Goal: Information Seeking & Learning: Understand process/instructions

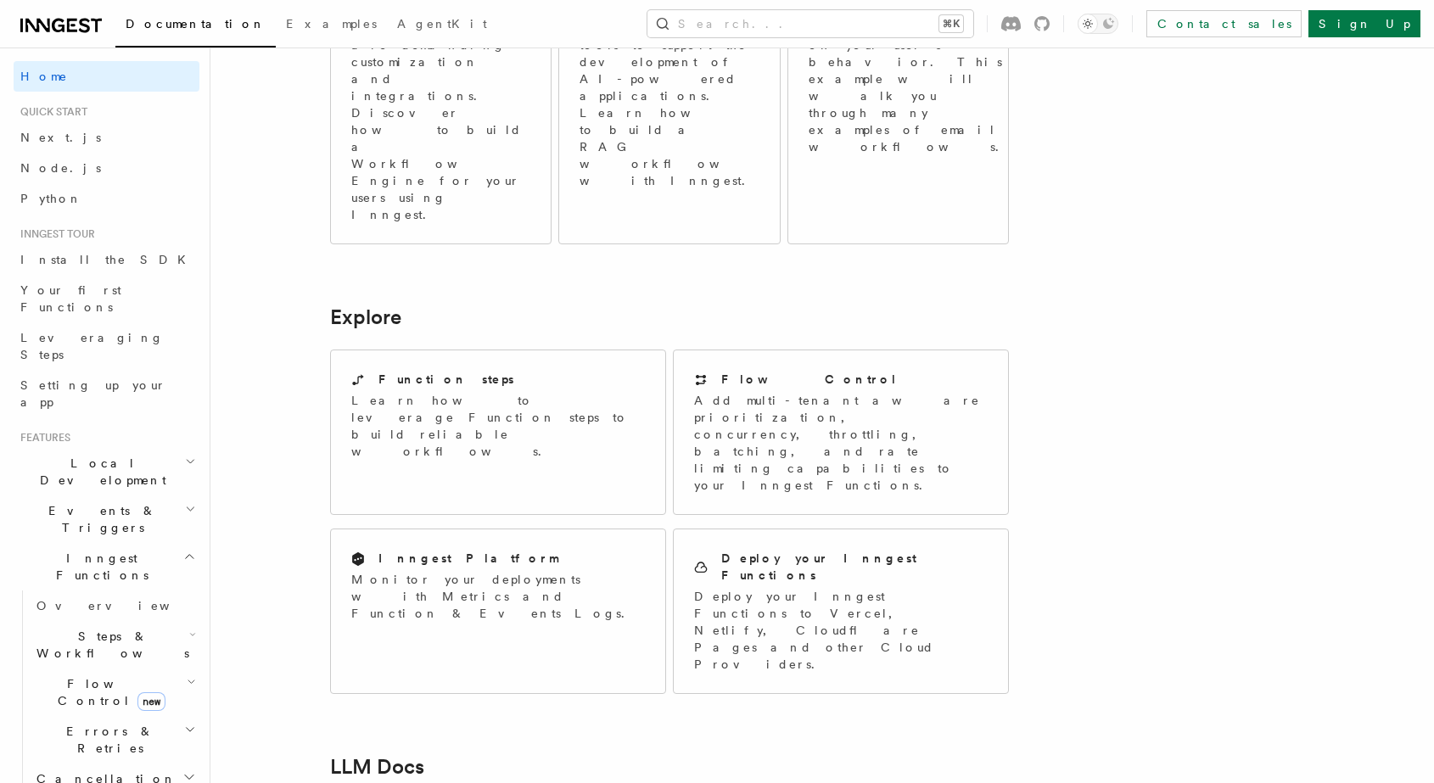
scroll to position [1123, 0]
drag, startPoint x: 364, startPoint y: 366, endPoint x: 518, endPoint y: 359, distance: 154.6
drag, startPoint x: 498, startPoint y: 427, endPoint x: 551, endPoint y: 428, distance: 52.6
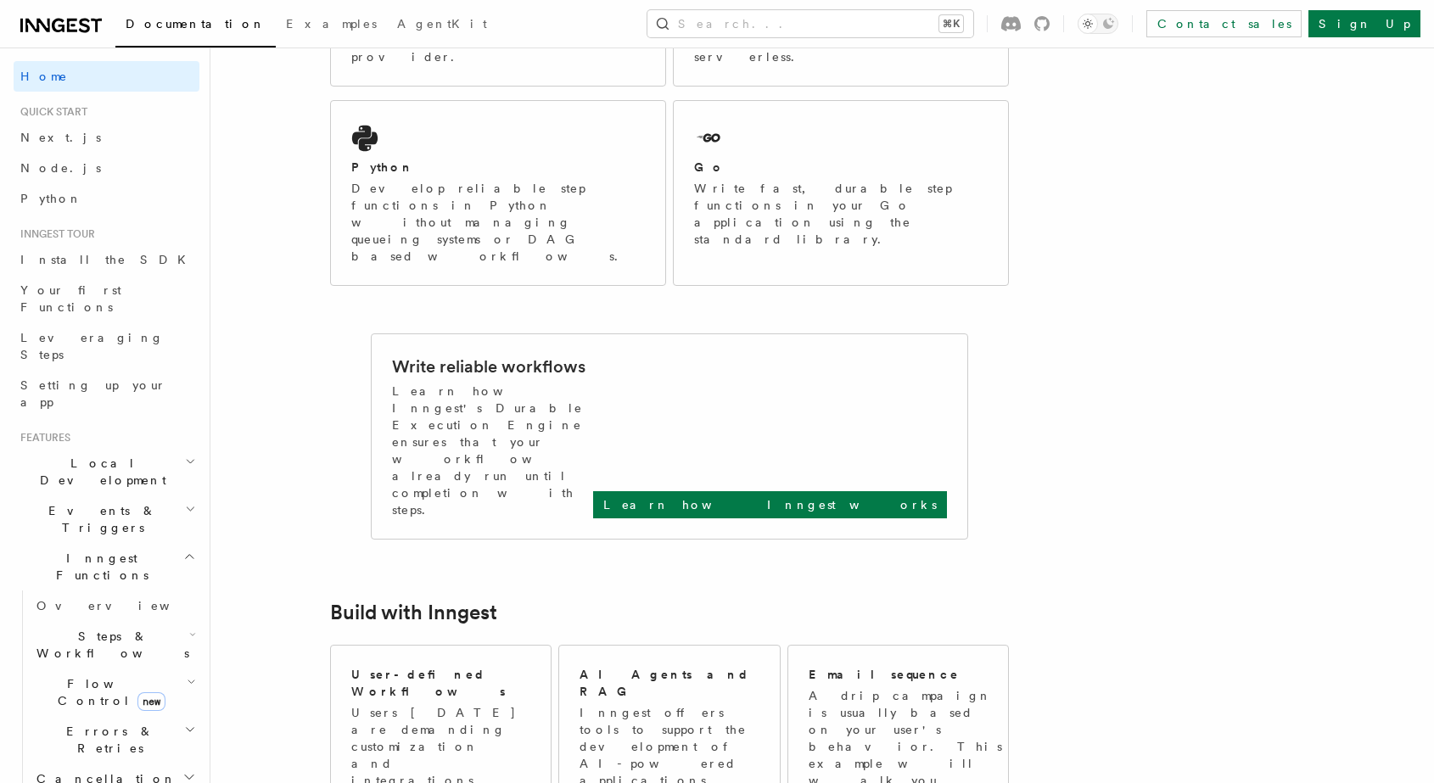
scroll to position [0, 0]
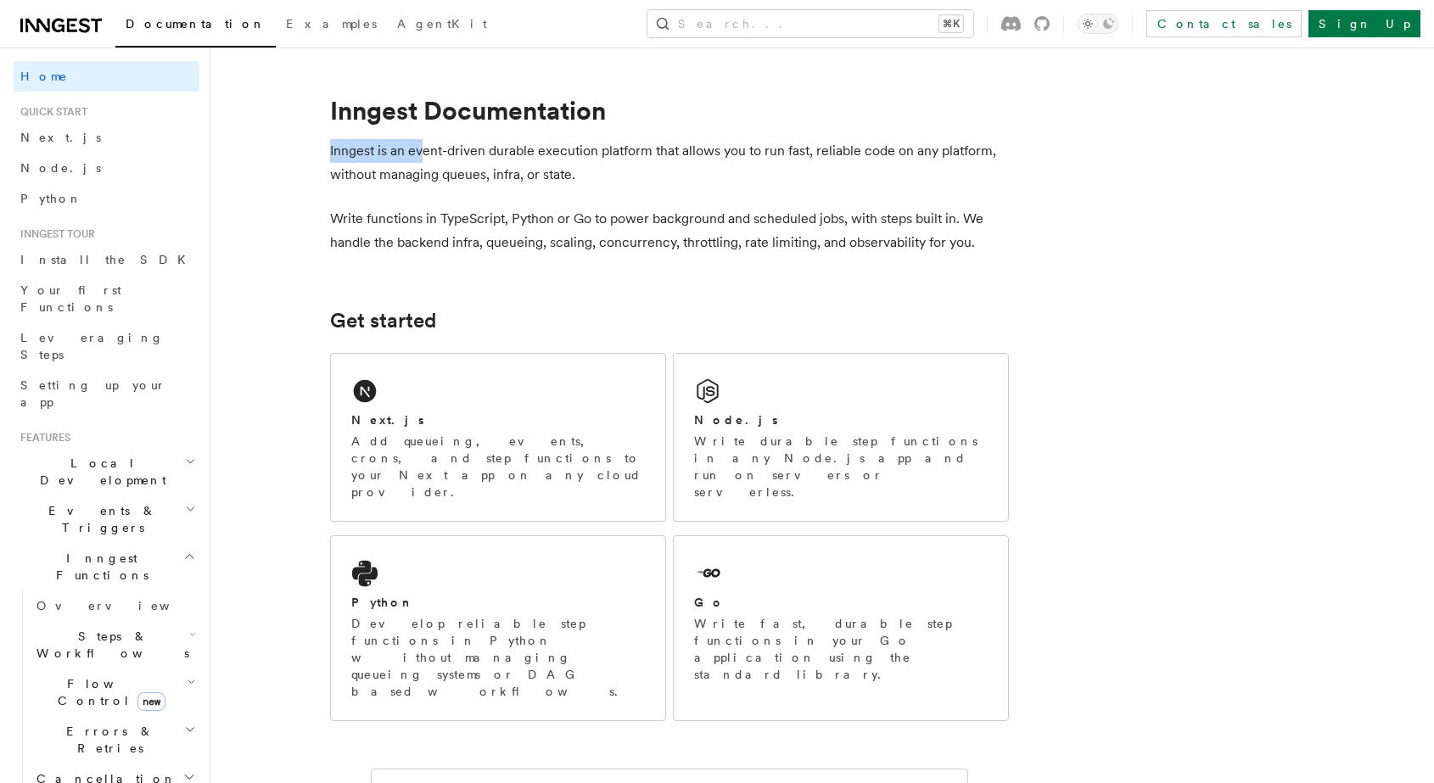
drag, startPoint x: 328, startPoint y: 144, endPoint x: 444, endPoint y: 157, distance: 116.1
click at [445, 157] on p "Inngest is an event-driven durable execution platform that allows you to run fa…" at bounding box center [669, 163] width 679 height 48
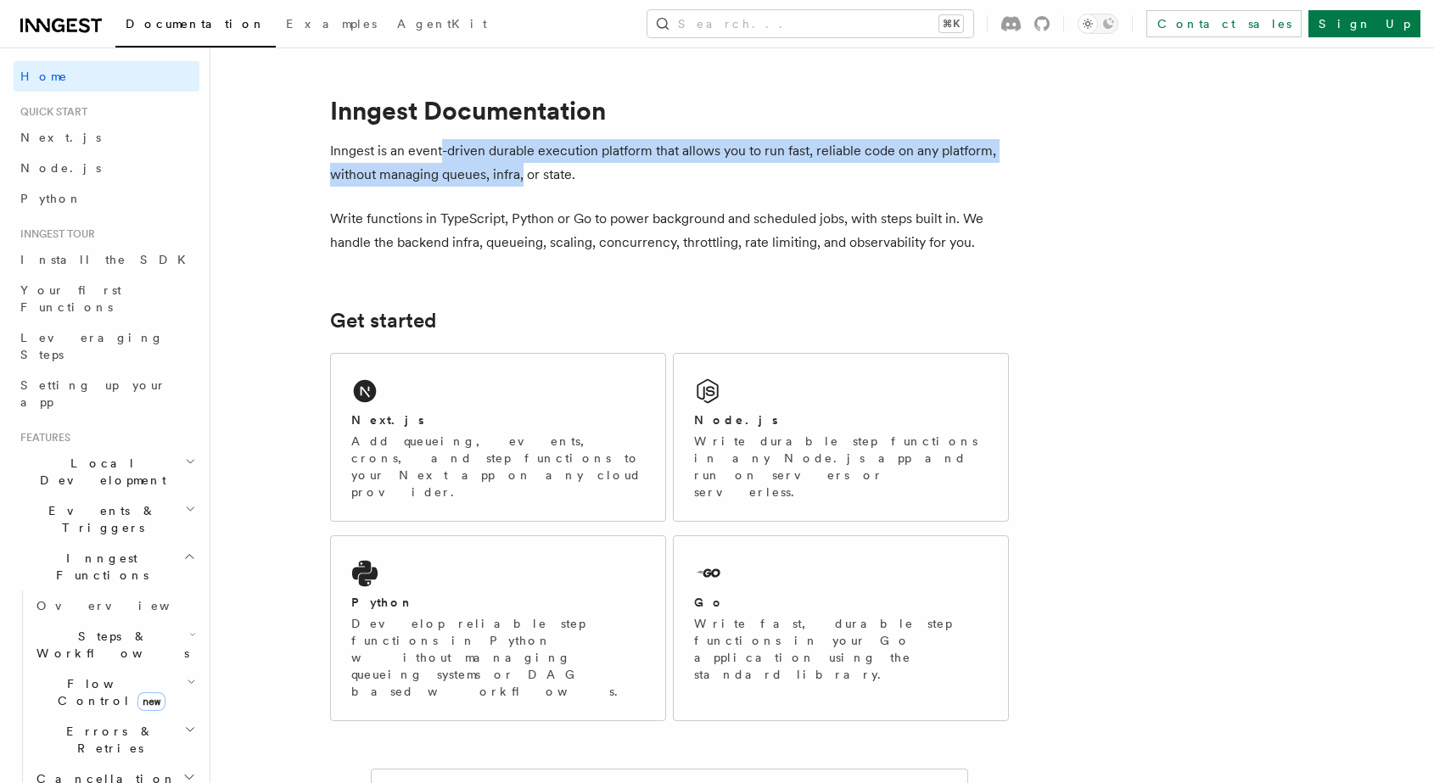
drag, startPoint x: 444, startPoint y: 154, endPoint x: 531, endPoint y: 178, distance: 90.5
click at [528, 177] on p "Inngest is an event-driven durable execution platform that allows you to run fa…" at bounding box center [669, 163] width 679 height 48
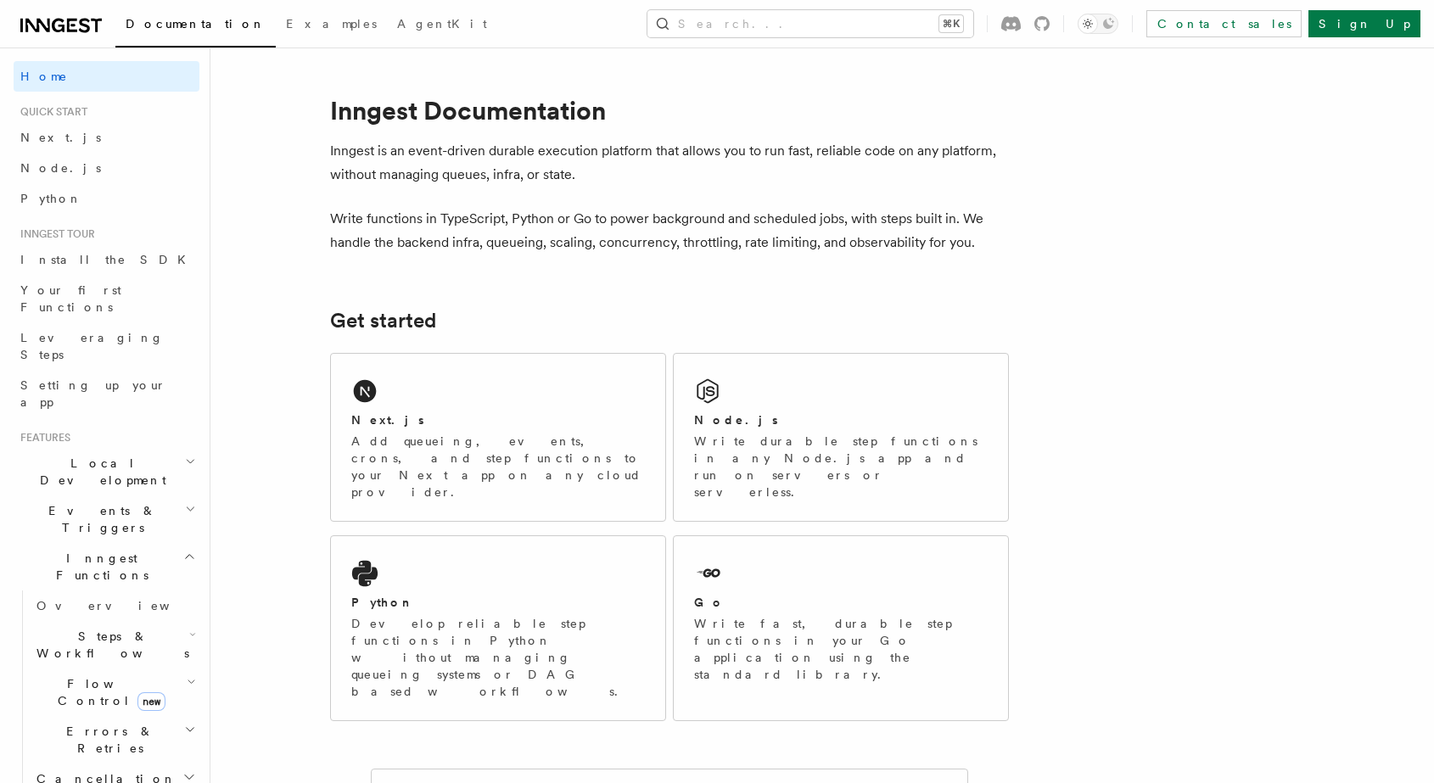
click at [532, 179] on p "Inngest is an event-driven durable execution platform that allows you to run fa…" at bounding box center [669, 163] width 679 height 48
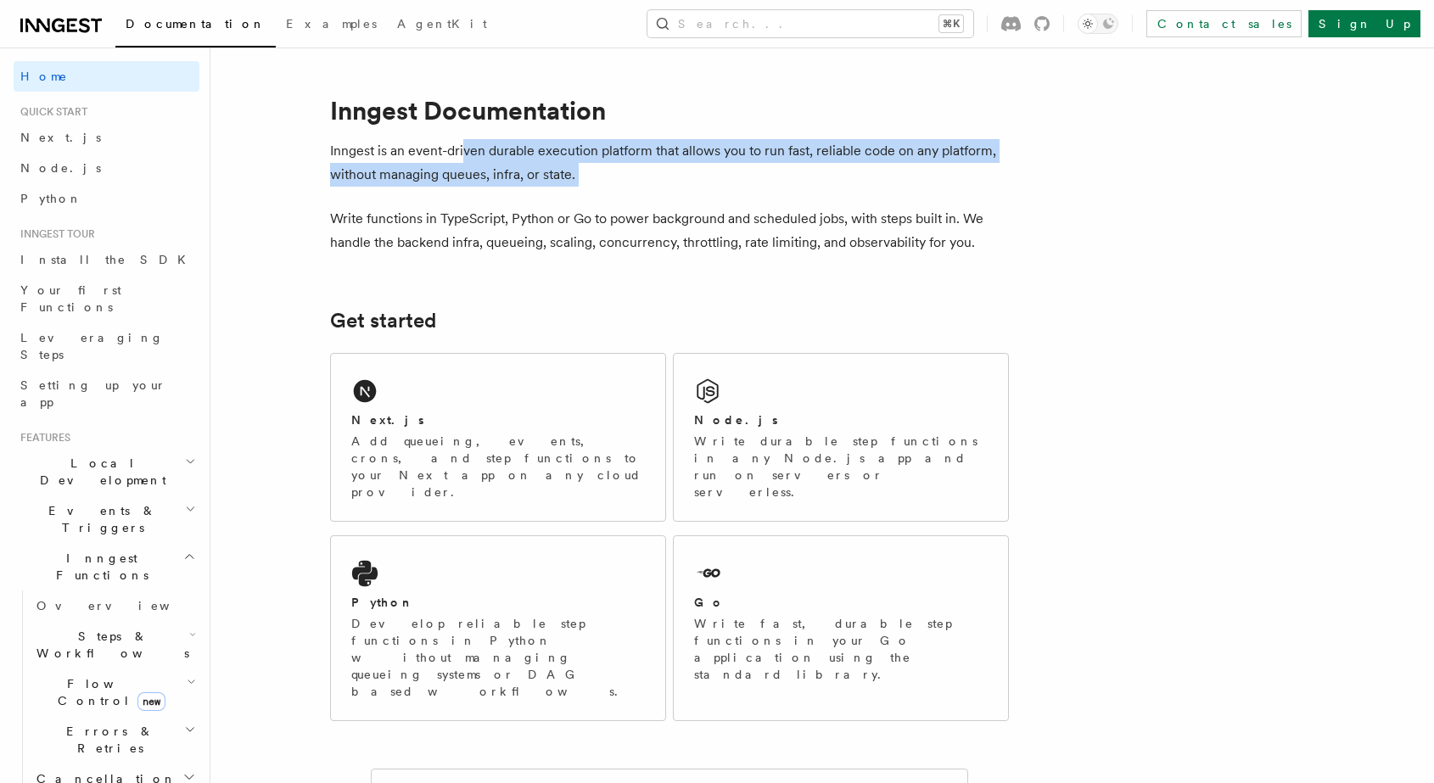
drag, startPoint x: 474, startPoint y: 154, endPoint x: 550, endPoint y: 197, distance: 86.6
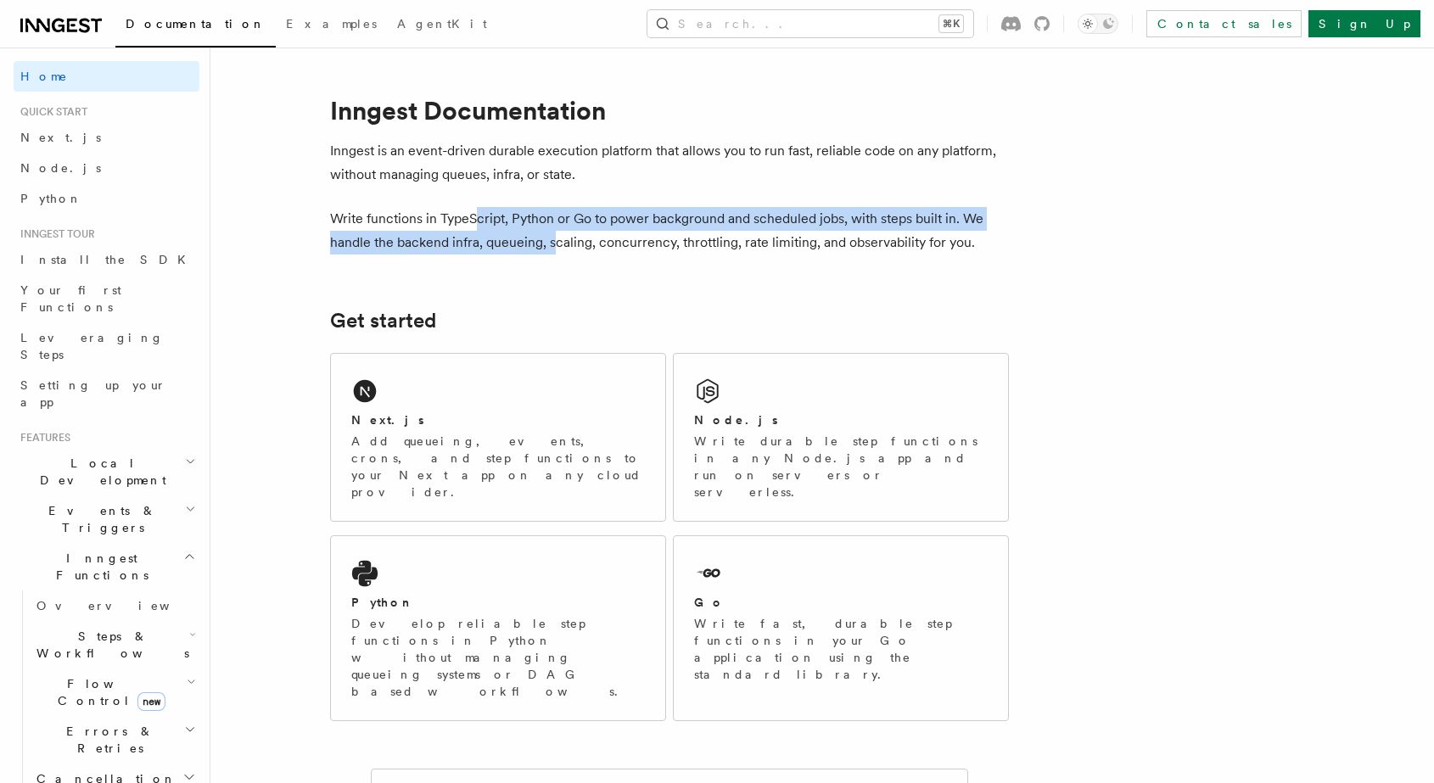
drag, startPoint x: 474, startPoint y: 215, endPoint x: 568, endPoint y: 237, distance: 96.5
click at [567, 236] on p "Write functions in TypeScript, Python or Go to power background and scheduled j…" at bounding box center [669, 231] width 679 height 48
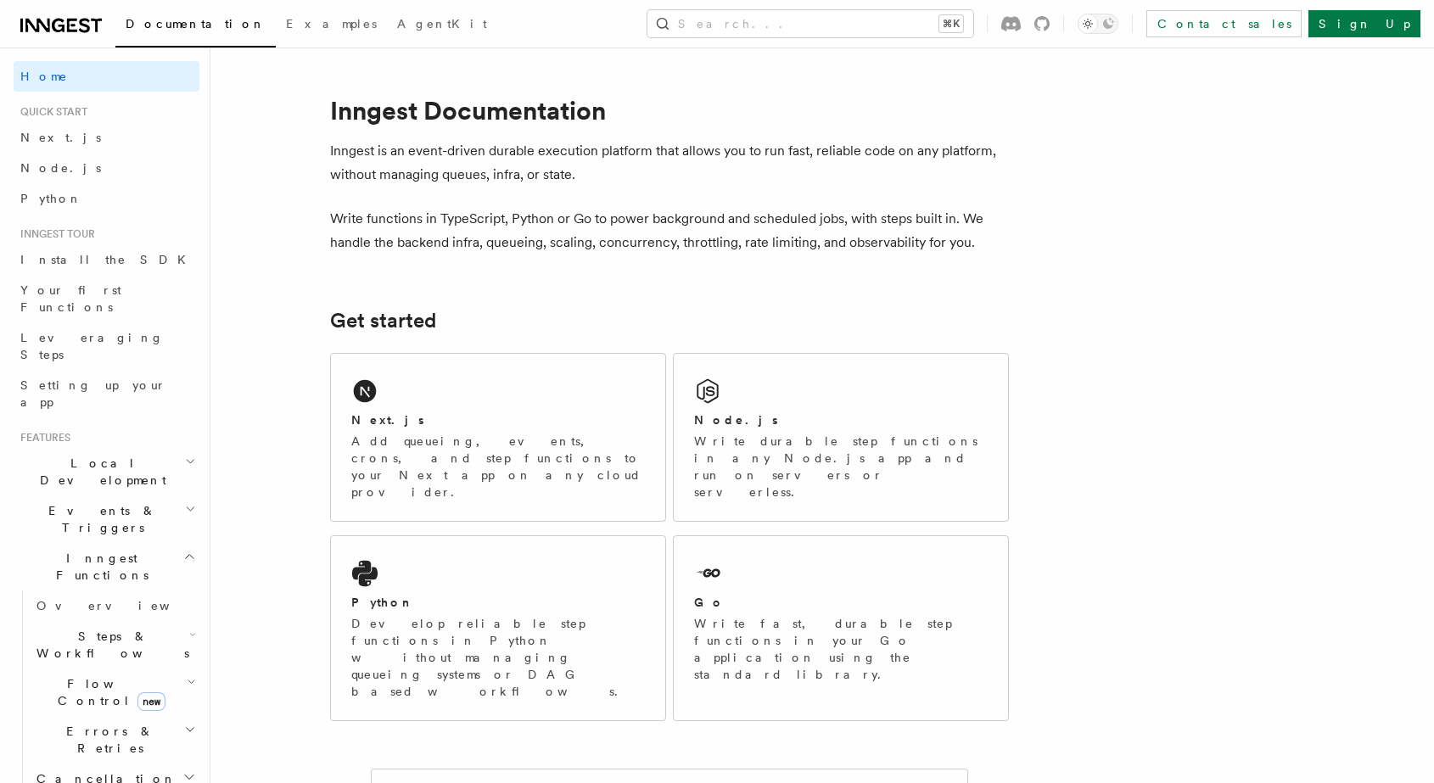
click at [570, 237] on p "Write functions in TypeScript, Python or Go to power background and scheduled j…" at bounding box center [669, 231] width 679 height 48
drag, startPoint x: 406, startPoint y: 217, endPoint x: 480, endPoint y: 226, distance: 74.3
click at [434, 217] on p "Write functions in TypeScript, Python or Go to power background and scheduled j…" at bounding box center [669, 231] width 679 height 48
click at [480, 226] on p "Write functions in TypeScript, Python or Go to power background and scheduled j…" at bounding box center [669, 231] width 679 height 48
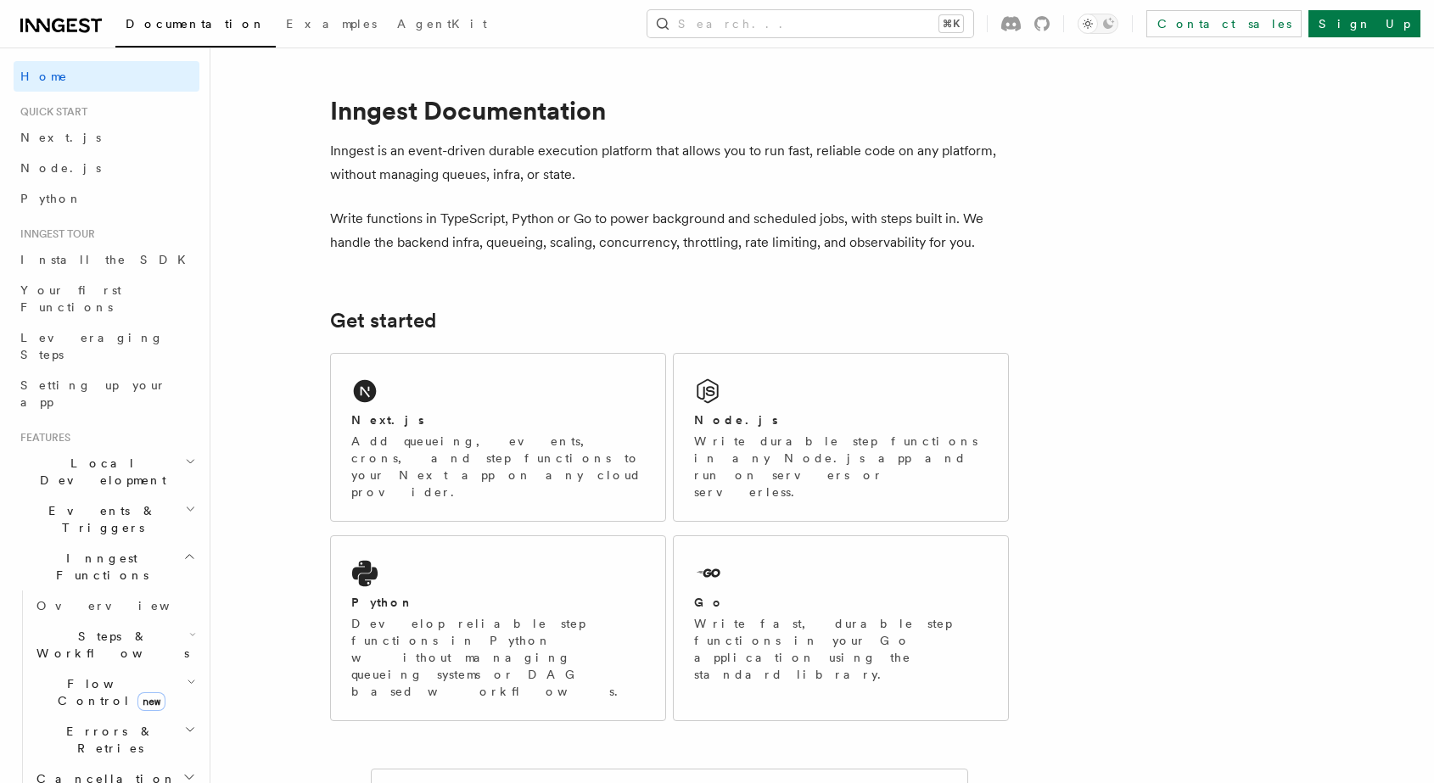
click at [573, 215] on p "Write functions in TypeScript, Python or Go to power background and scheduled j…" at bounding box center [669, 231] width 679 height 48
click at [607, 223] on p "Write functions in TypeScript, Python or Go to power background and scheduled j…" at bounding box center [669, 231] width 679 height 48
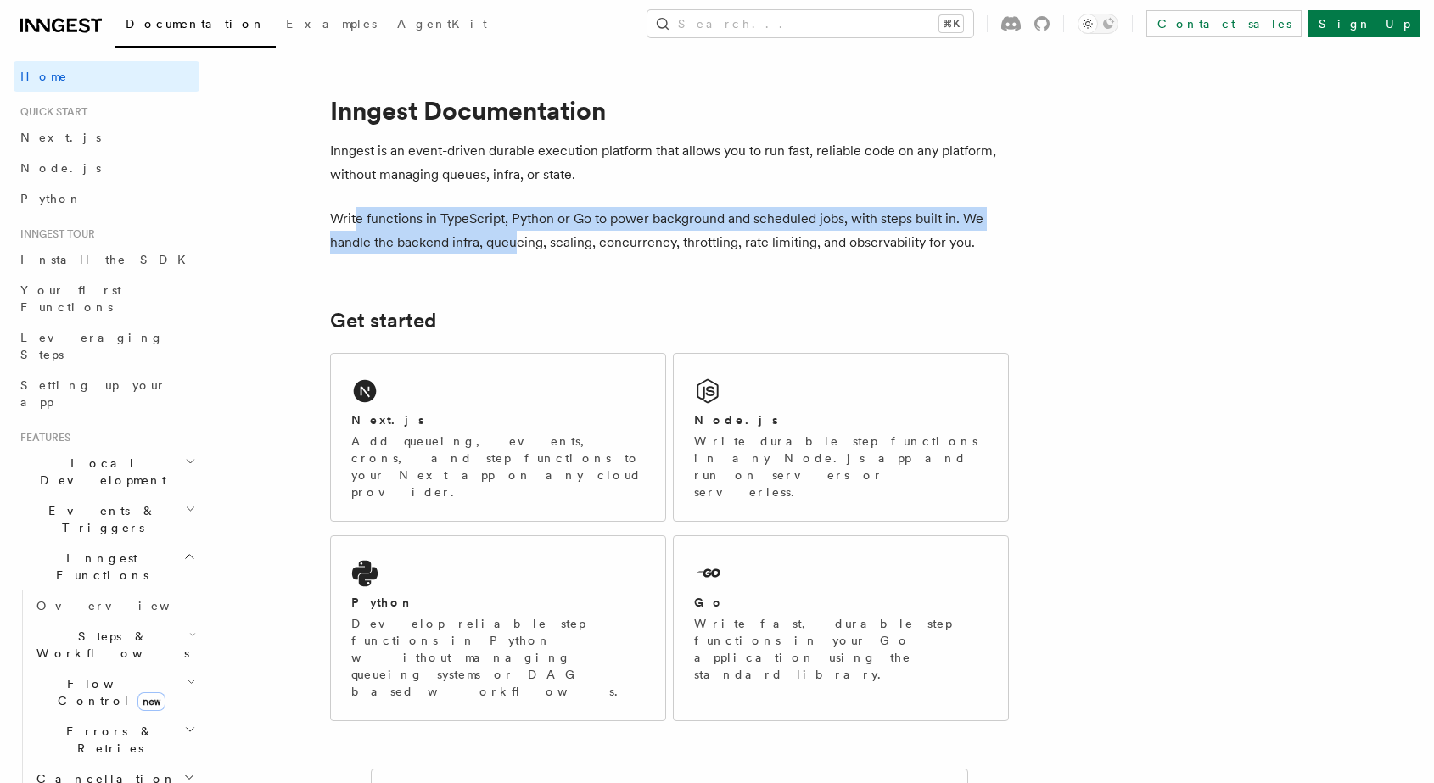
drag, startPoint x: 365, startPoint y: 215, endPoint x: 514, endPoint y: 248, distance: 152.9
click at [514, 248] on p "Write functions in TypeScript, Python or Go to power background and scheduled j…" at bounding box center [669, 231] width 679 height 48
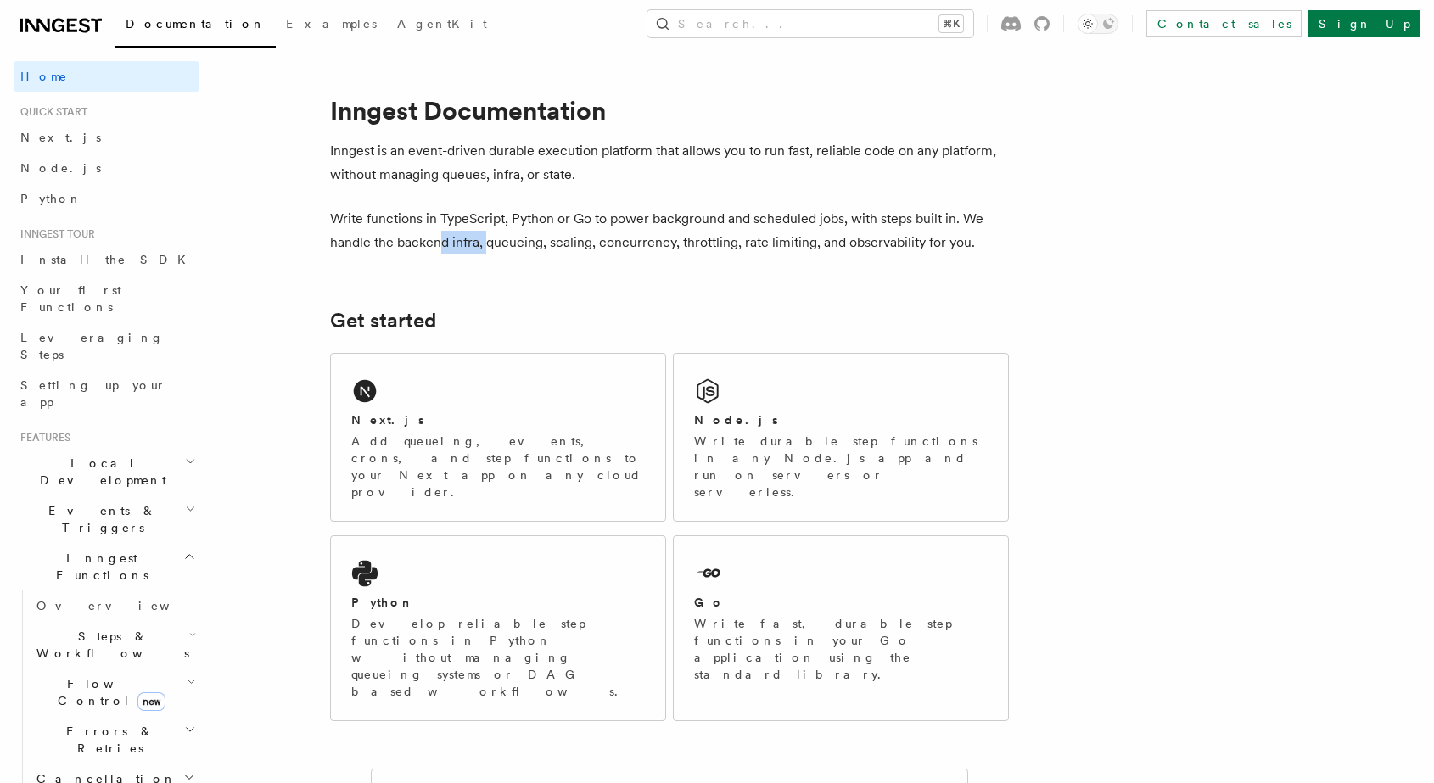
drag, startPoint x: 442, startPoint y: 246, endPoint x: 485, endPoint y: 246, distance: 43.3
click at [485, 246] on p "Write functions in TypeScript, Python or Go to power background and scheduled j…" at bounding box center [669, 231] width 679 height 48
click at [507, 246] on p "Write functions in TypeScript, Python or Go to power background and scheduled j…" at bounding box center [669, 231] width 679 height 48
click at [38, 137] on span "Next.js" at bounding box center [60, 138] width 81 height 14
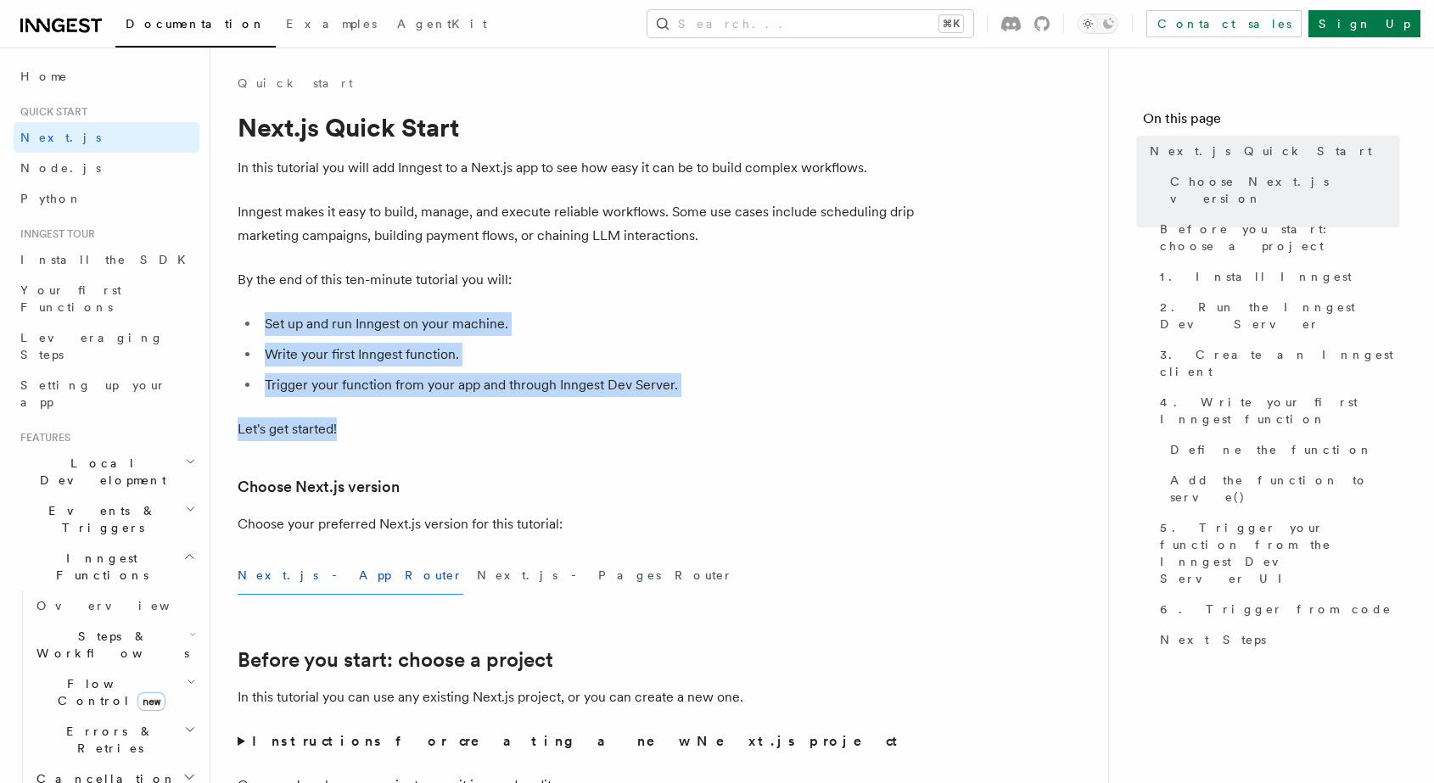
drag, startPoint x: 264, startPoint y: 301, endPoint x: 379, endPoint y: 427, distance: 170.5
click at [379, 427] on p "Let's get started!" at bounding box center [577, 429] width 679 height 24
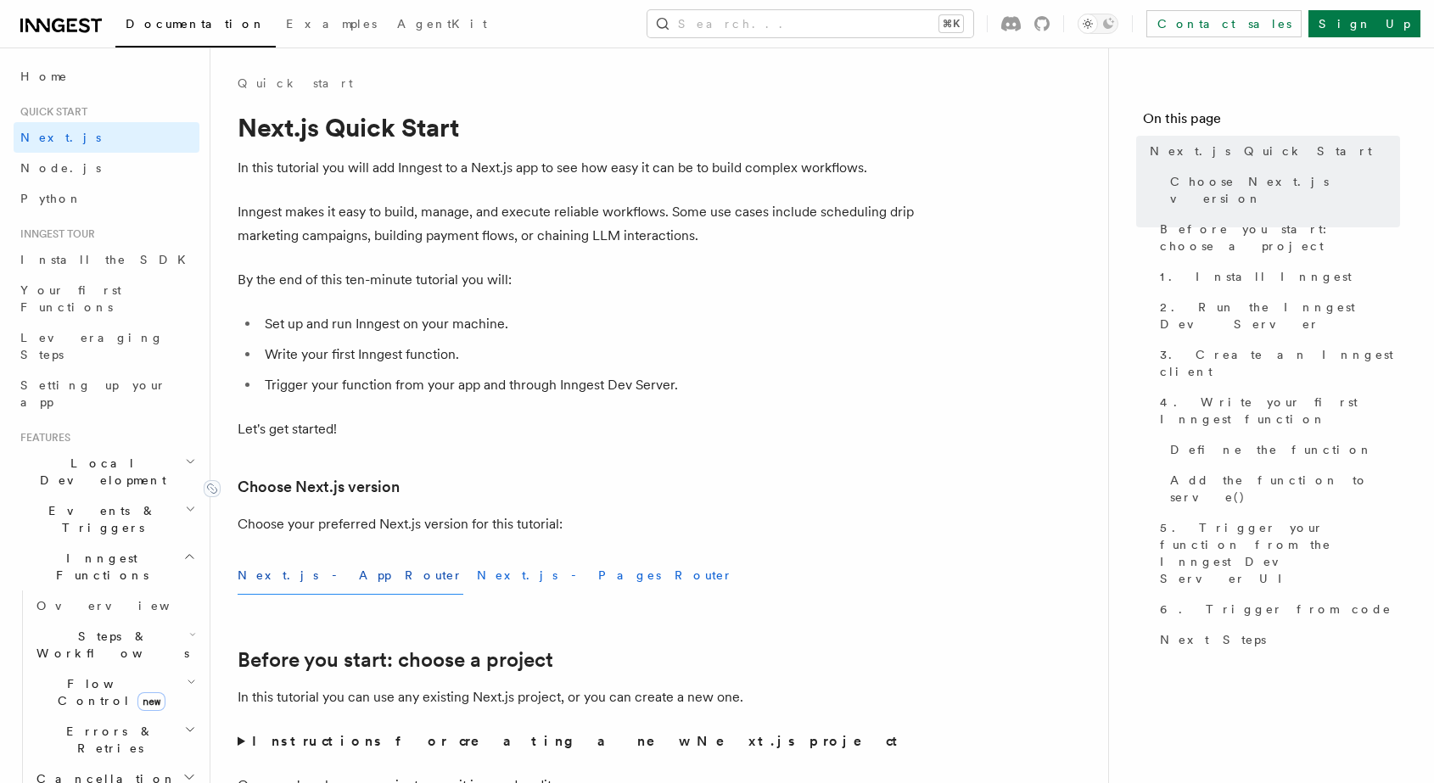
click at [355, 480] on link "Choose Next.js version" at bounding box center [319, 487] width 162 height 24
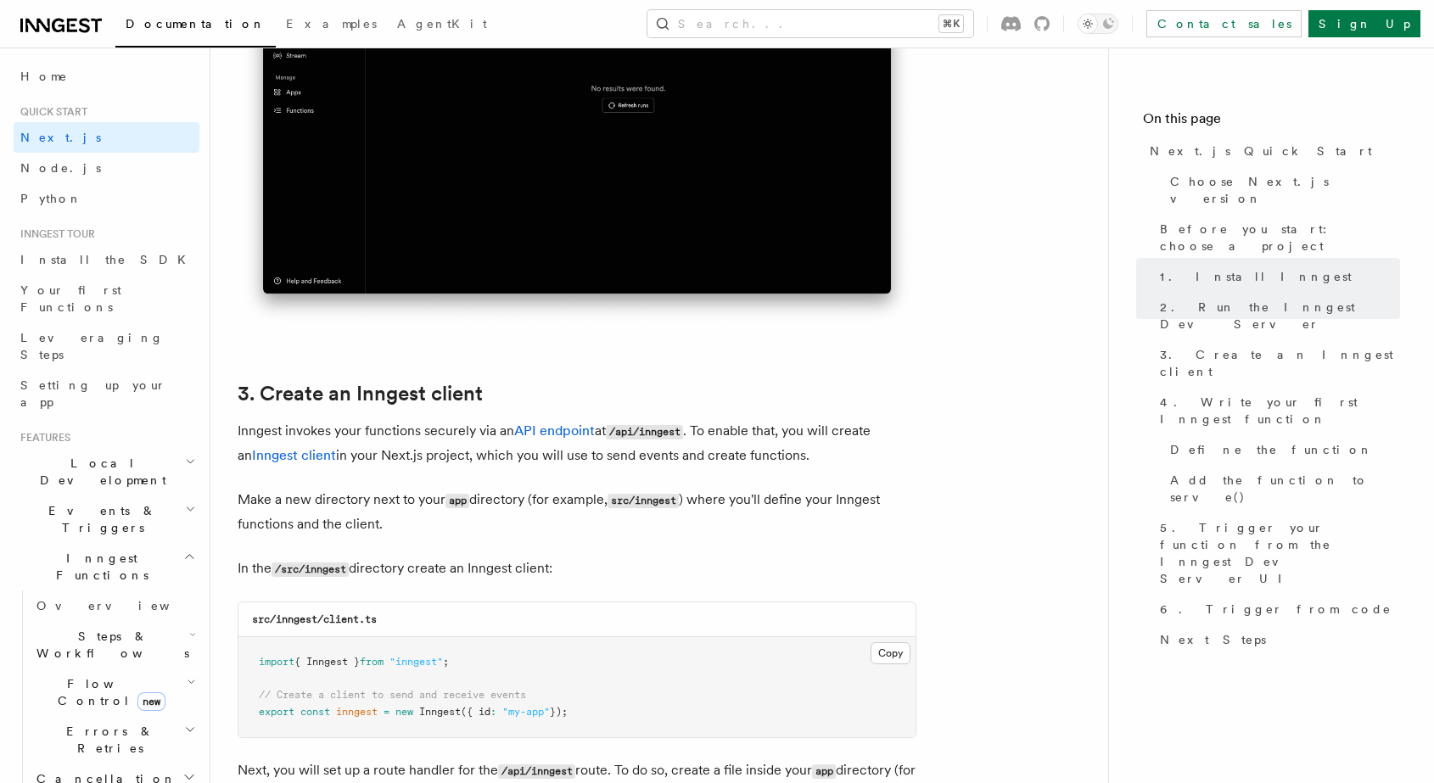
scroll to position [1695, 0]
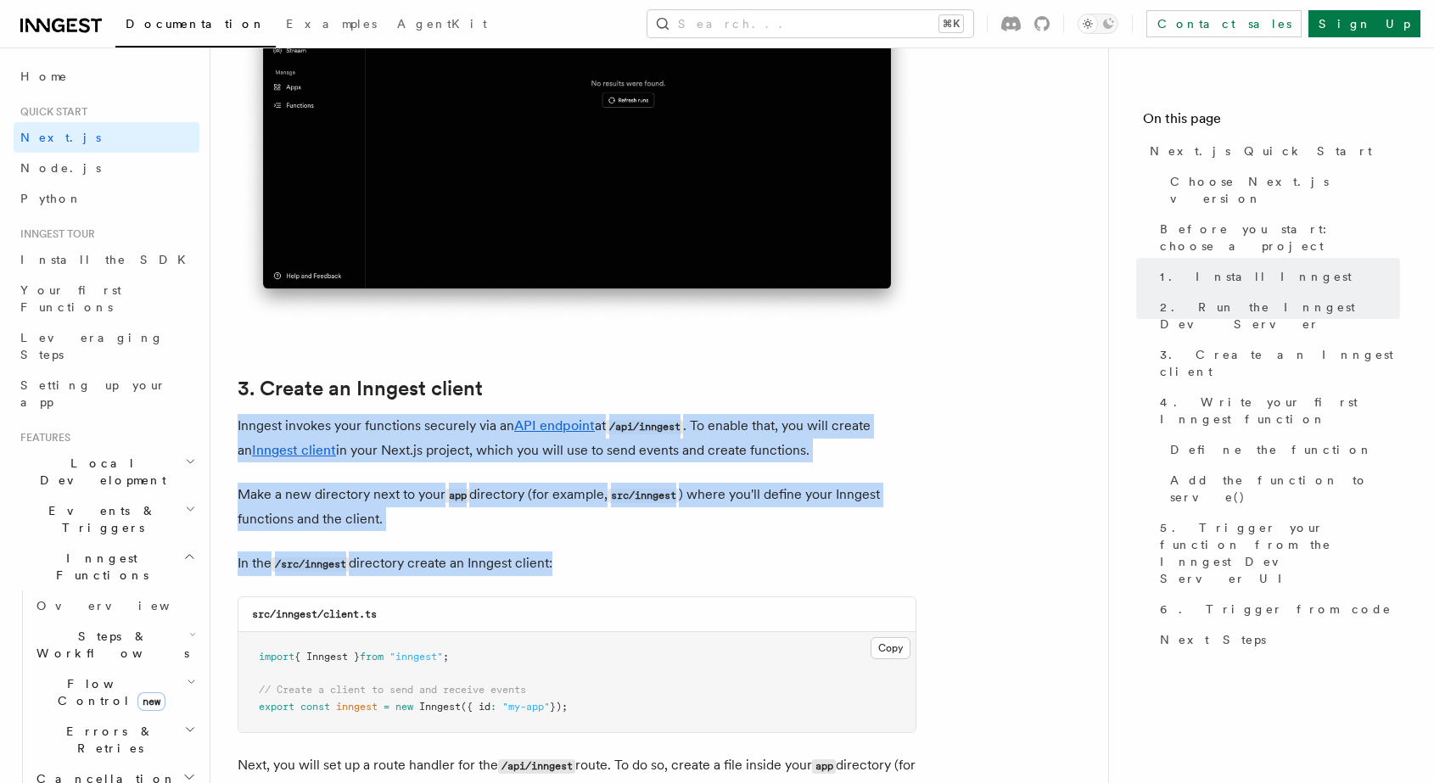
drag, startPoint x: 232, startPoint y: 426, endPoint x: 481, endPoint y: 603, distance: 305.3
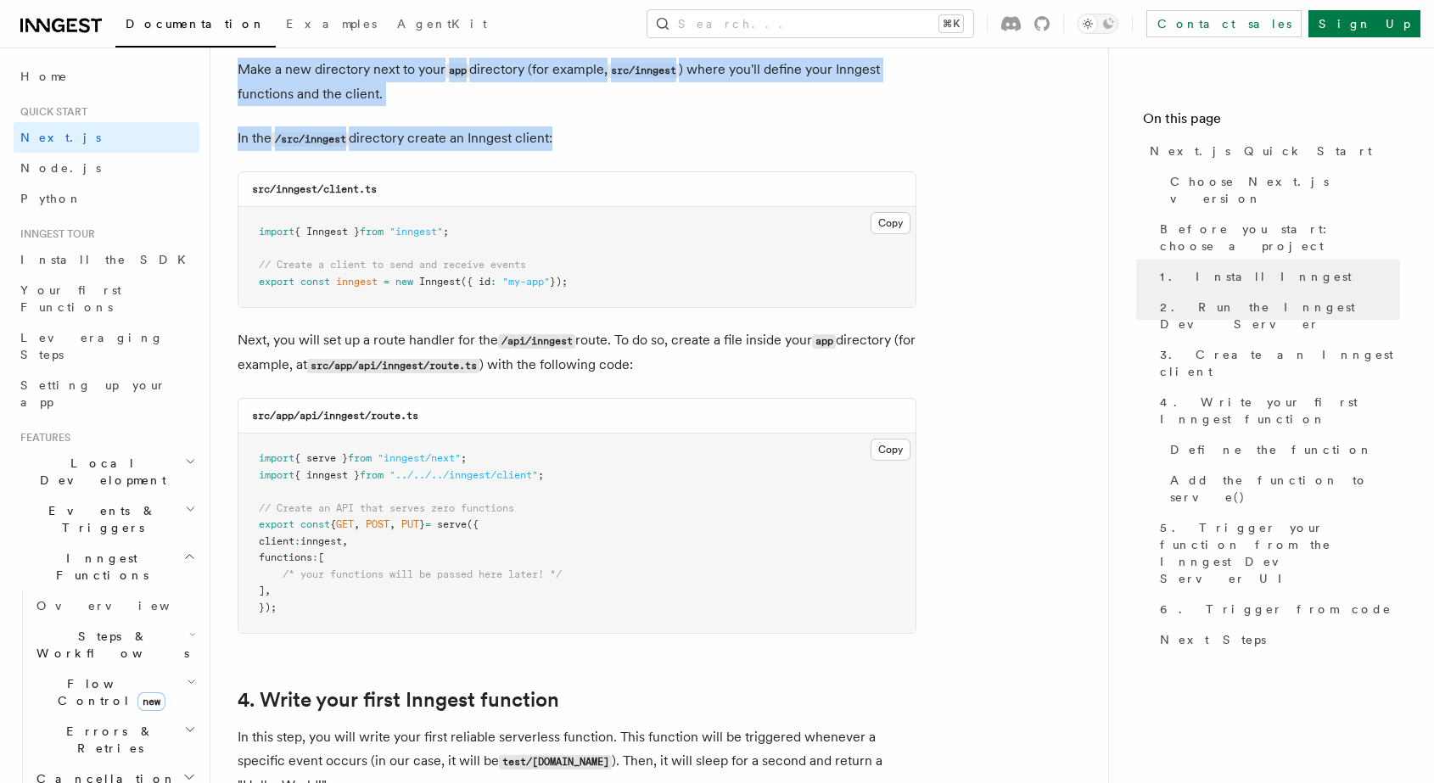
scroll to position [2163, 0]
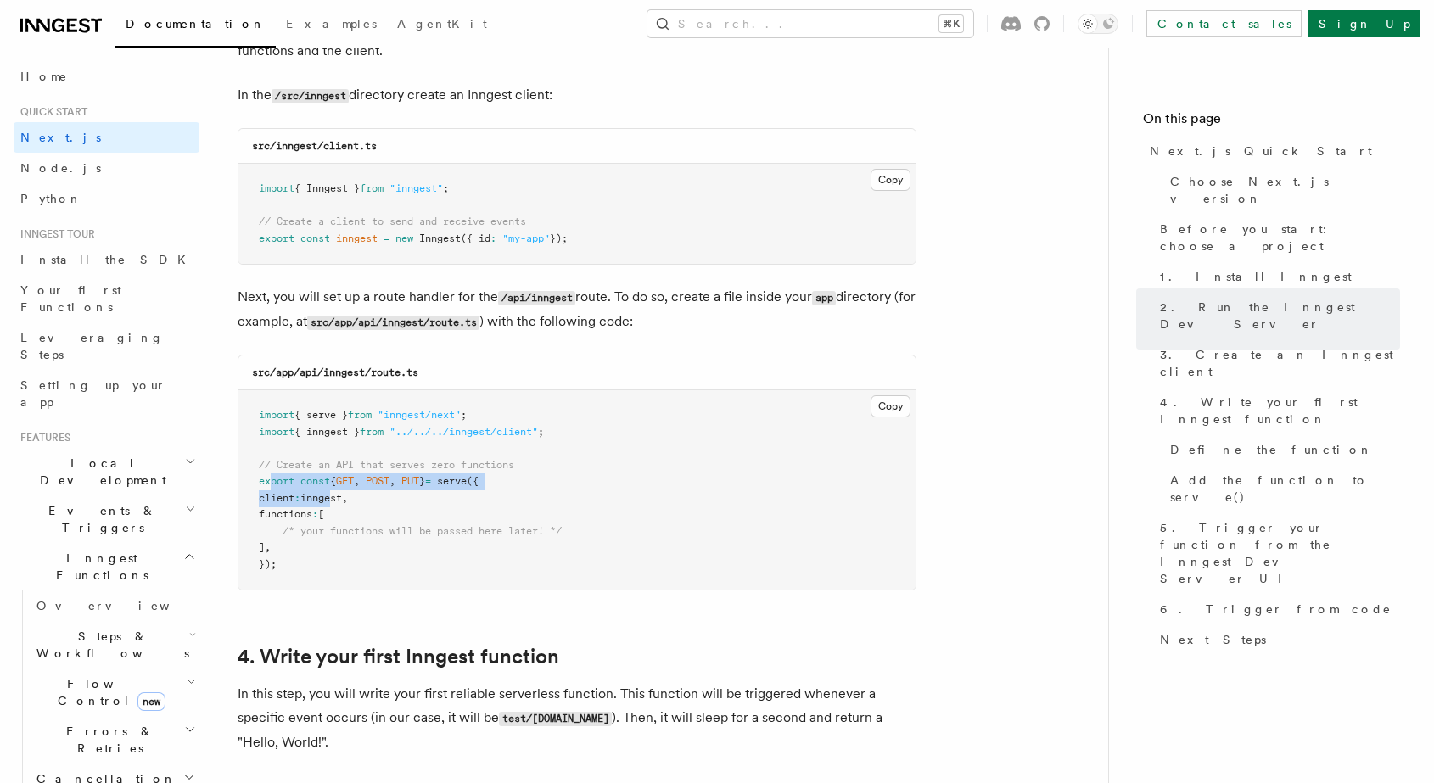
drag, startPoint x: 269, startPoint y: 488, endPoint x: 347, endPoint y: 501, distance: 79.2
click at [347, 501] on code "import { serve } from "inngest/next" ; import { inngest } from "../../../innges…" at bounding box center [410, 489] width 303 height 161
click at [342, 503] on span "inngest" at bounding box center [321, 498] width 42 height 12
click at [304, 487] on span "const" at bounding box center [315, 481] width 30 height 12
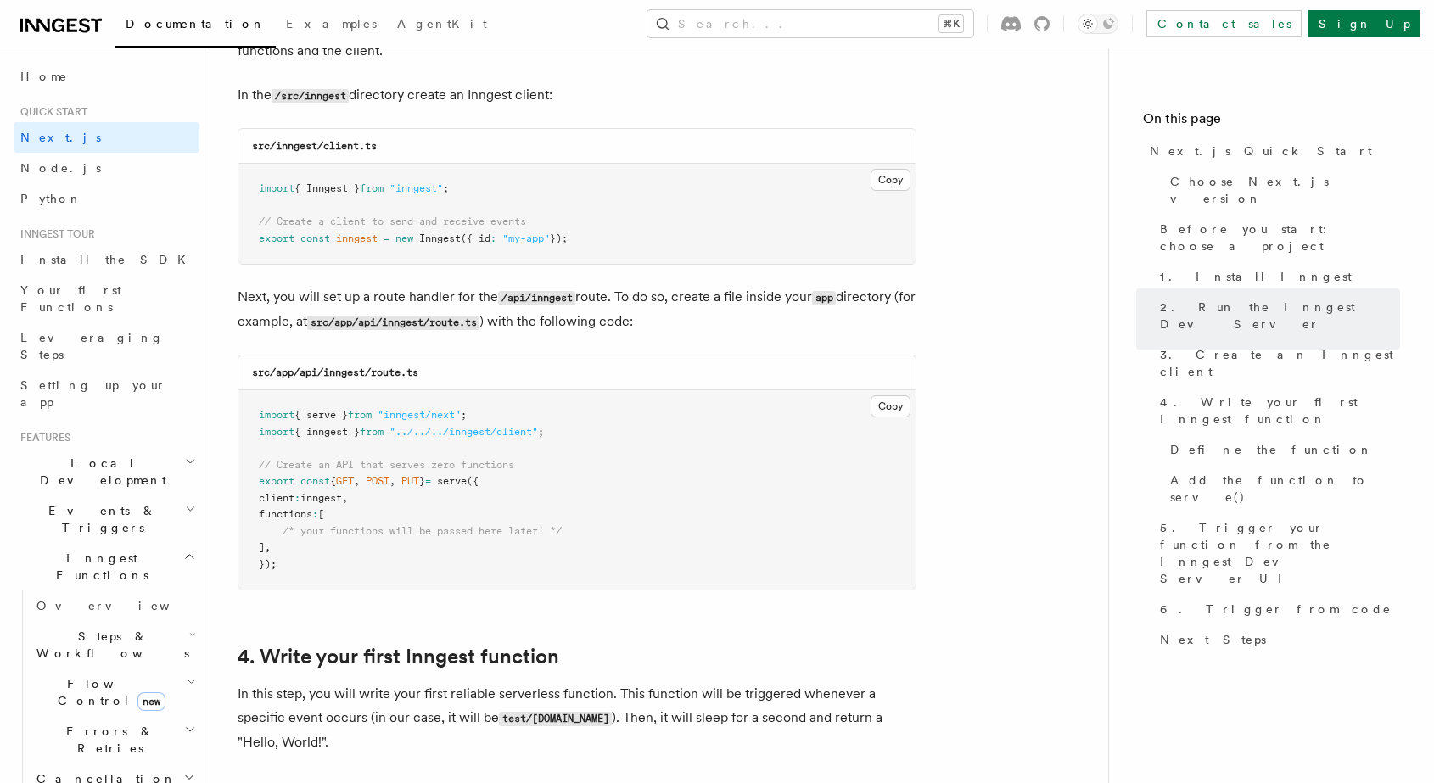
click at [342, 504] on span "inngest" at bounding box center [321, 498] width 42 height 12
drag, startPoint x: 258, startPoint y: 421, endPoint x: 383, endPoint y: 432, distance: 125.2
click at [383, 432] on code "import { serve } from "inngest/next" ; import { inngest } from "../../../innges…" at bounding box center [410, 489] width 303 height 161
click at [383, 432] on span "from" at bounding box center [372, 432] width 24 height 12
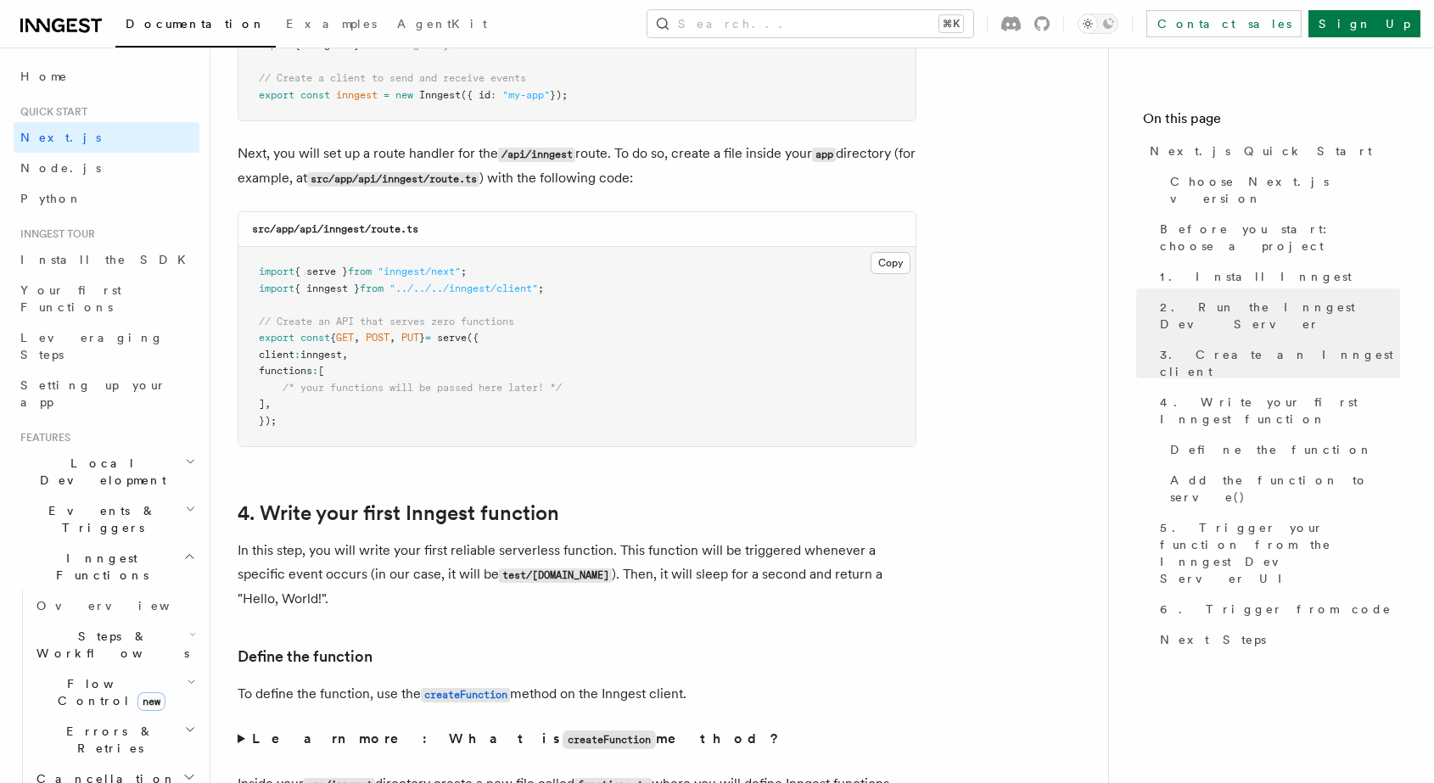
scroll to position [2319, 0]
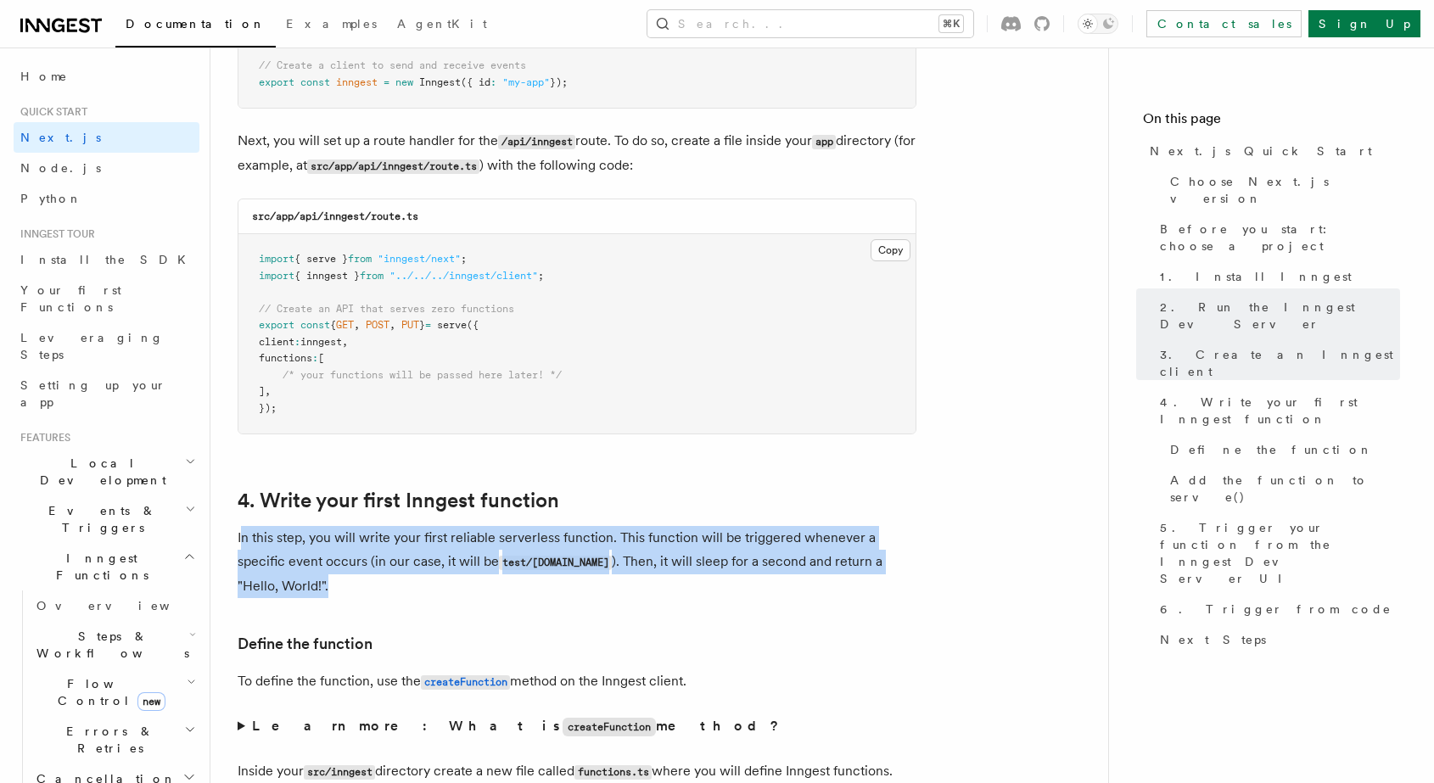
drag, startPoint x: 240, startPoint y: 535, endPoint x: 363, endPoint y: 579, distance: 130.4
click at [363, 578] on p "In this step, you will write your first reliable serverless function. This func…" at bounding box center [577, 562] width 679 height 72
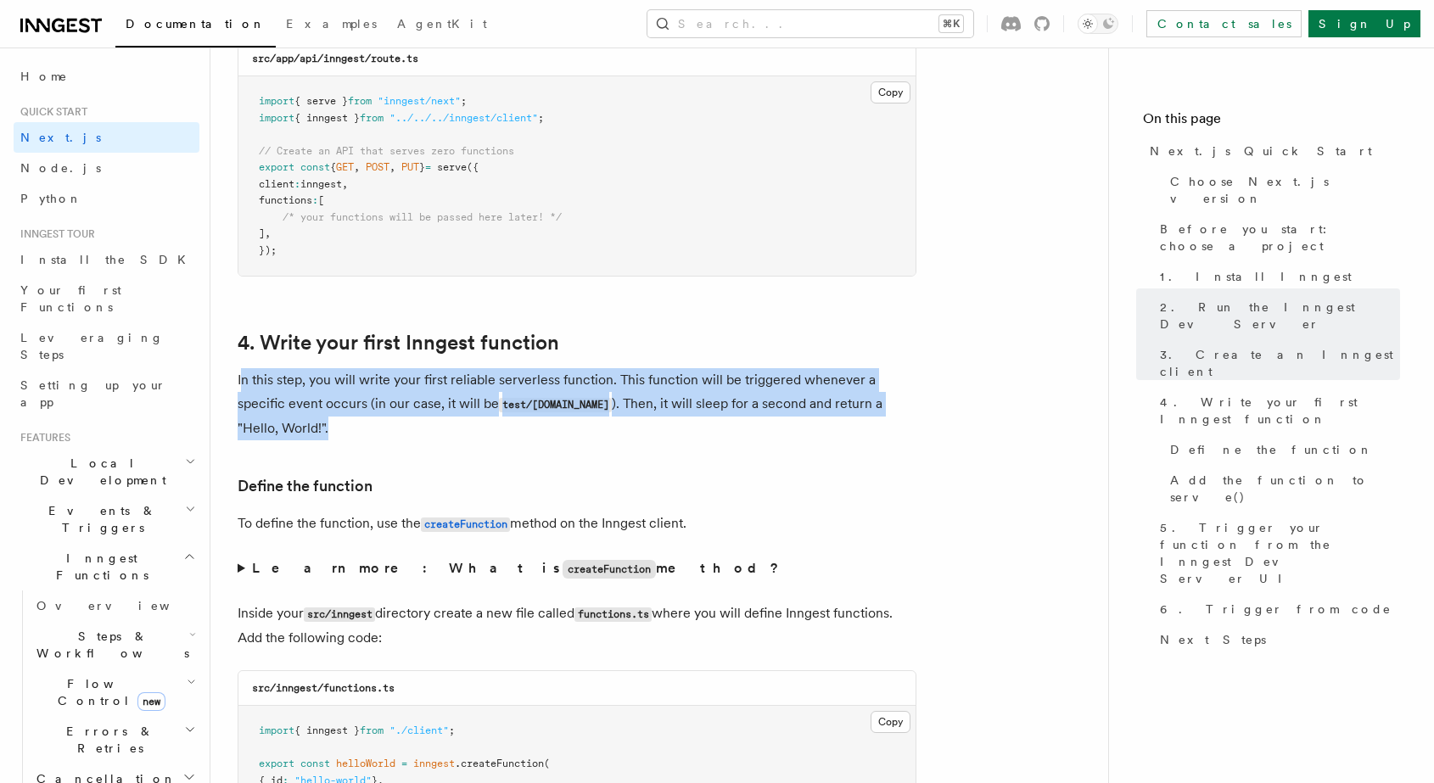
scroll to position [2491, 0]
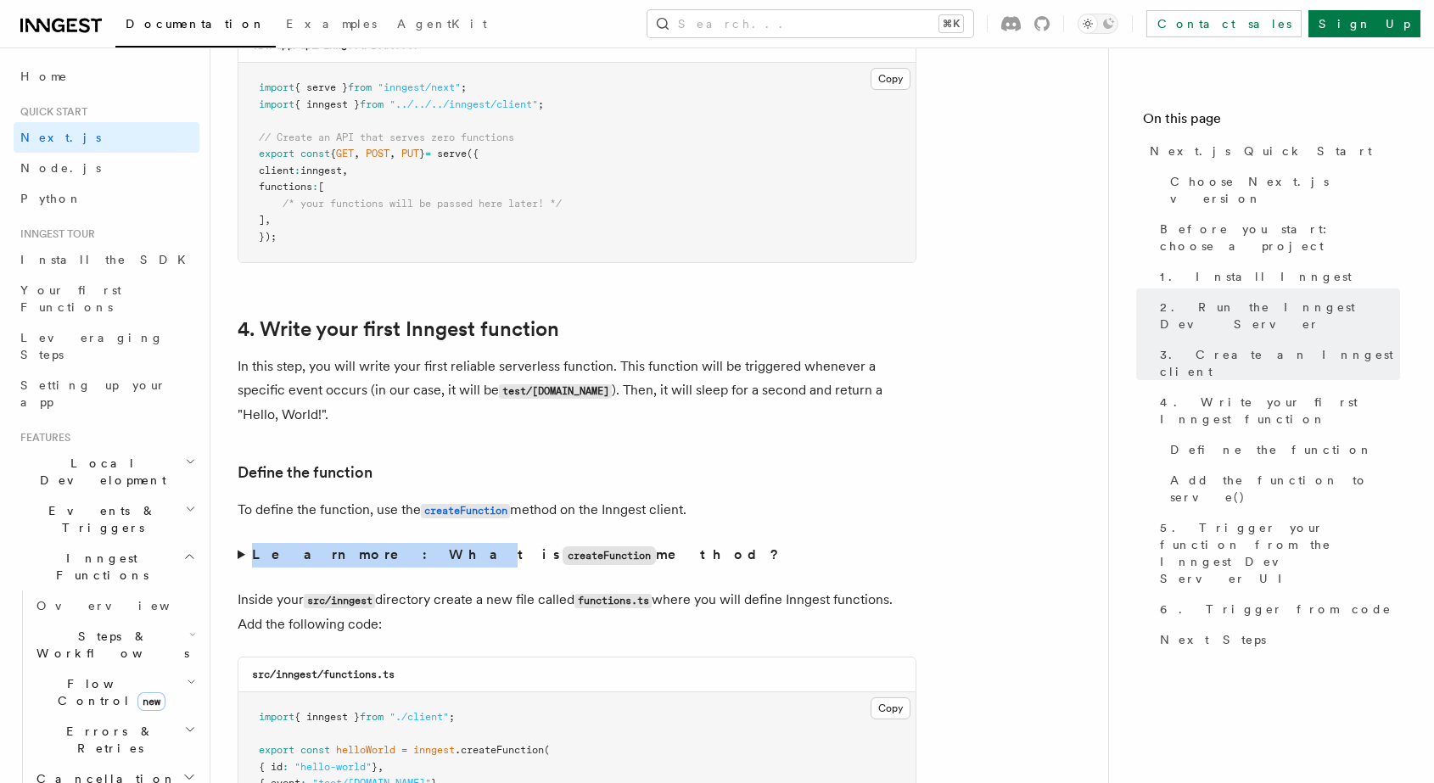
drag, startPoint x: 249, startPoint y: 560, endPoint x: 359, endPoint y: 563, distance: 109.5
click at [358, 562] on strong "Learn more: What is createFunction method?" at bounding box center [517, 554] width 530 height 16
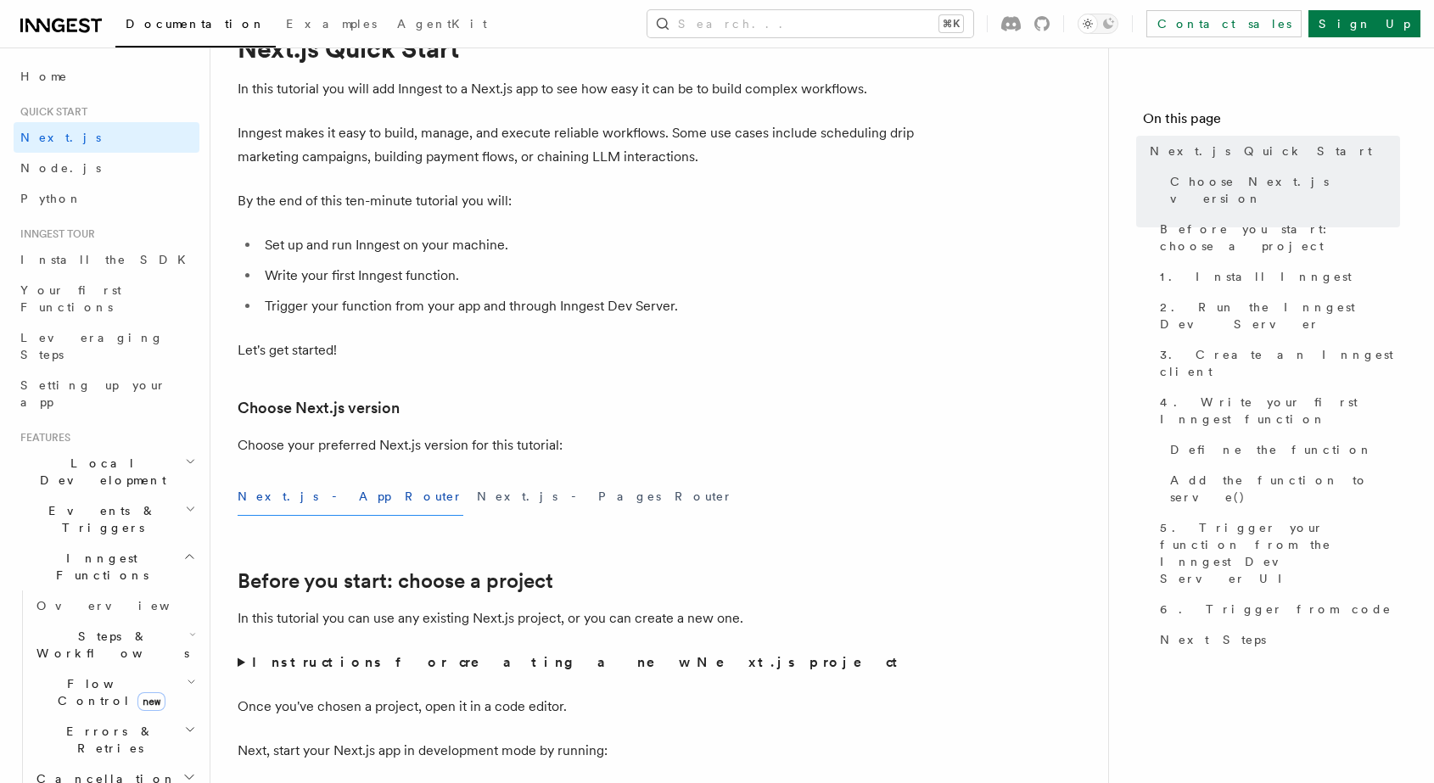
scroll to position [90, 0]
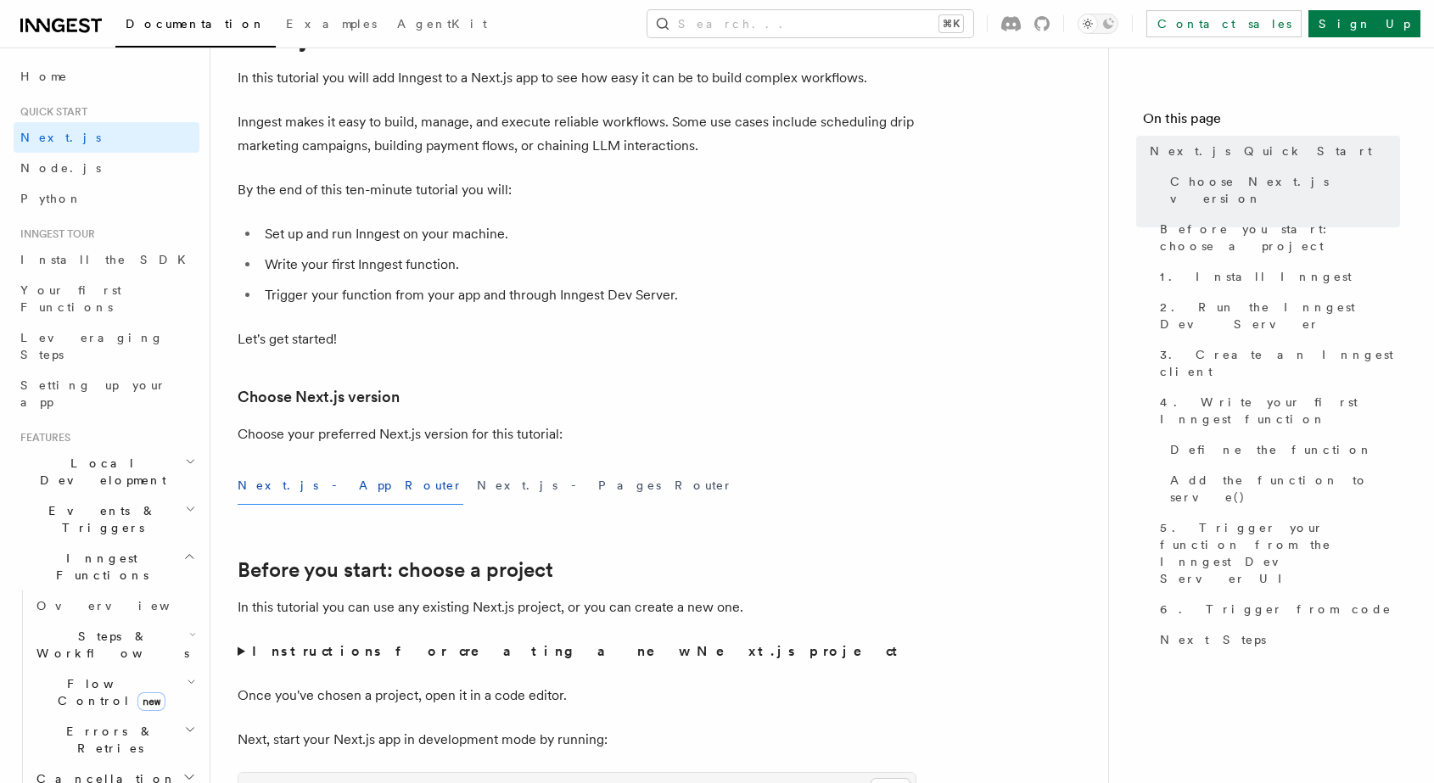
click at [289, 239] on li "Set up and run Inngest on your machine." at bounding box center [588, 234] width 657 height 24
click at [382, 243] on li "Set up and run Inngest on your machine." at bounding box center [588, 234] width 657 height 24
click at [341, 281] on ul "Set up and run Inngest on your machine. Write your first Inngest function. Trig…" at bounding box center [577, 264] width 679 height 85
click at [341, 280] on ul "Set up and run Inngest on your machine. Write your first Inngest function. Trig…" at bounding box center [577, 264] width 679 height 85
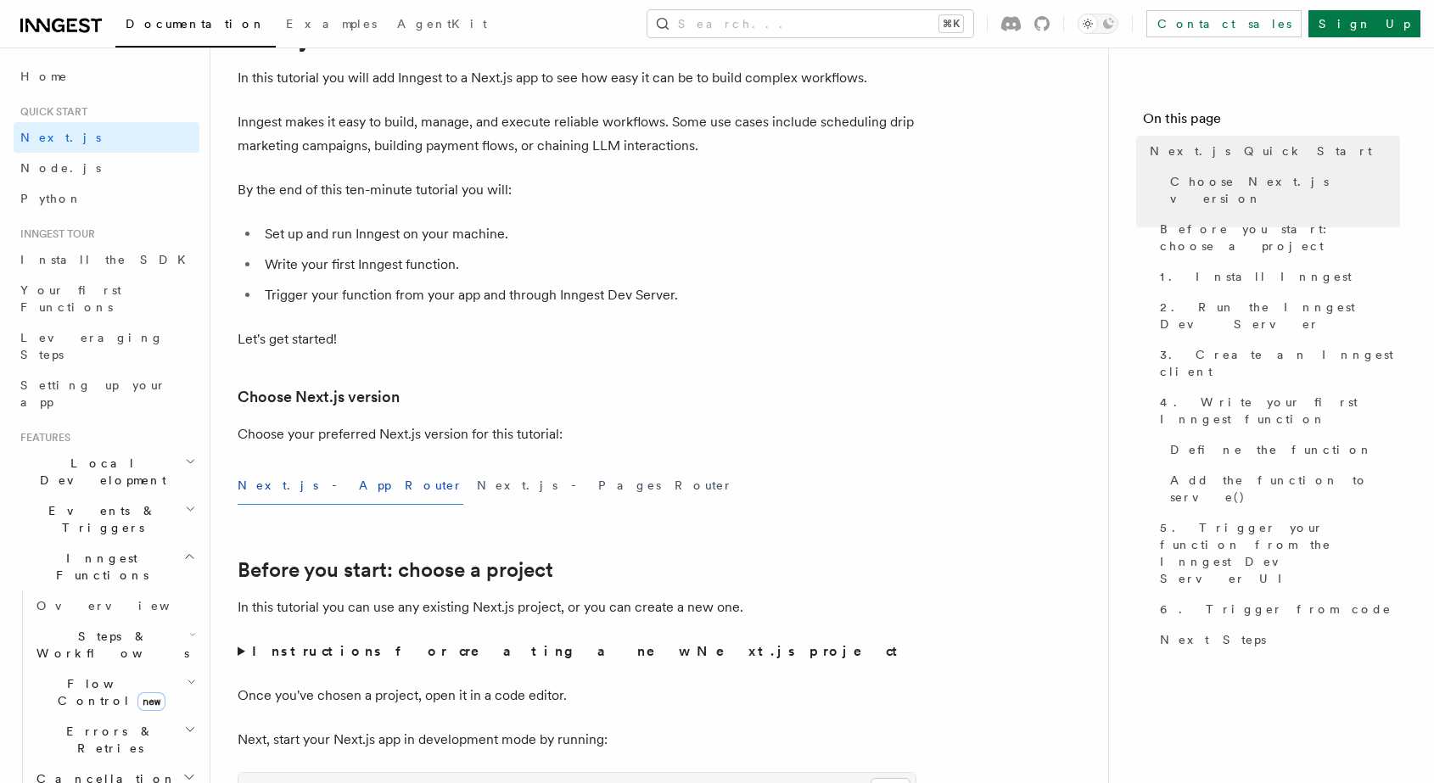
click at [378, 268] on li "Write your first Inngest function." at bounding box center [588, 265] width 657 height 24
click at [344, 291] on li "Trigger your function from your app and through Inngest Dev Server." at bounding box center [588, 295] width 657 height 24
click at [343, 291] on li "Trigger your function from your app and through Inngest Dev Server." at bounding box center [588, 295] width 657 height 24
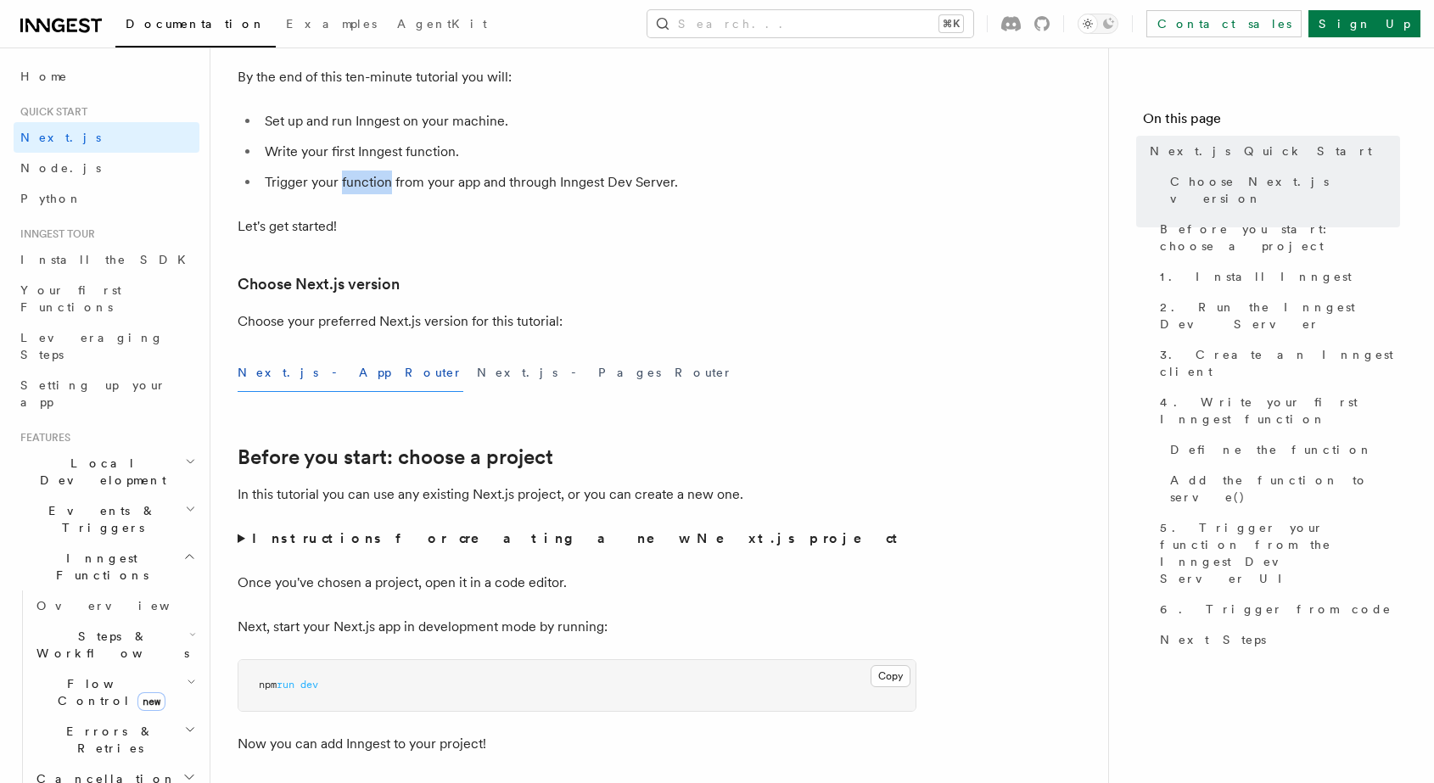
scroll to position [205, 0]
drag, startPoint x: 230, startPoint y: 491, endPoint x: 327, endPoint y: 491, distance: 97.6
click at [327, 491] on p "In this tutorial you can use any existing Next.js project, or you can create a …" at bounding box center [577, 492] width 679 height 24
drag, startPoint x: 245, startPoint y: 493, endPoint x: 449, endPoint y: 486, distance: 203.7
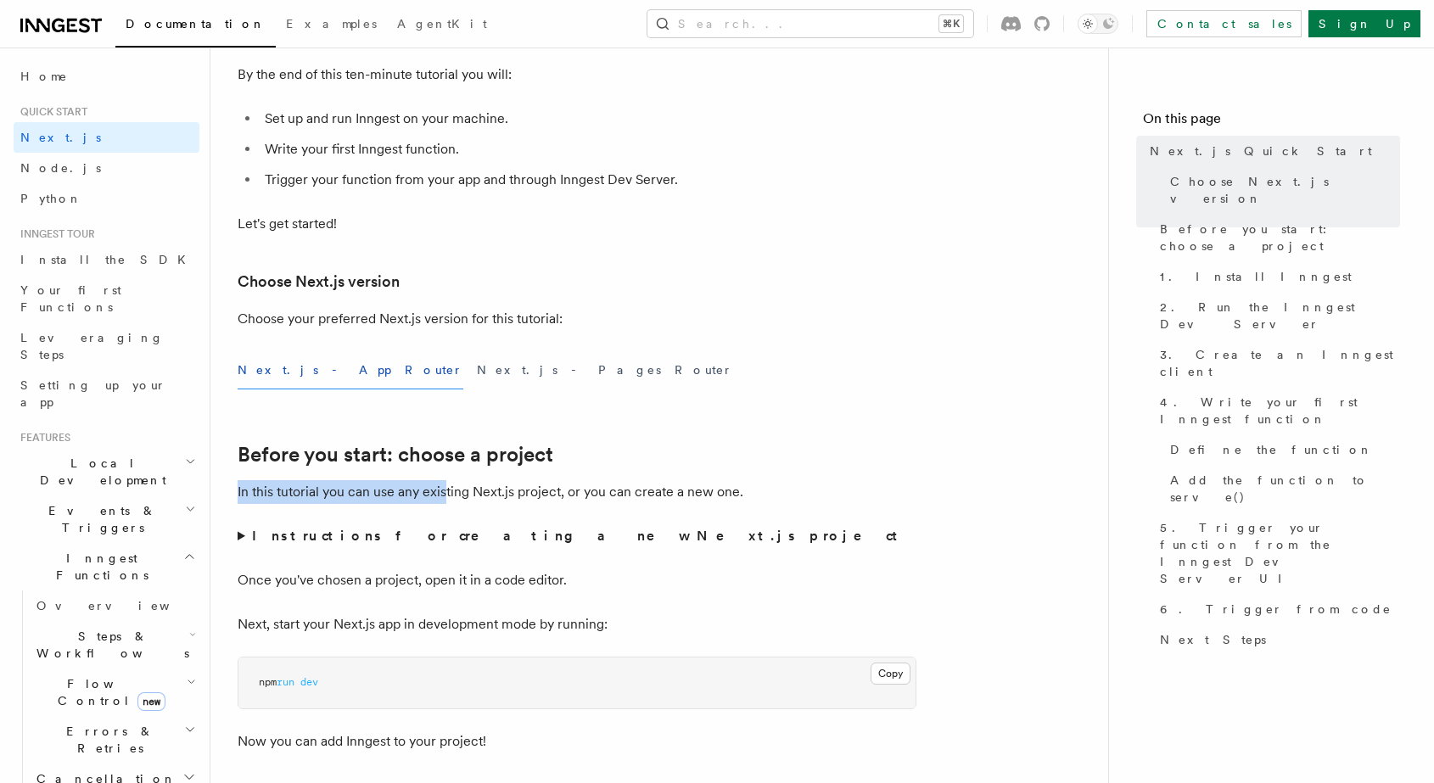
click at [448, 486] on p "In this tutorial you can use any existing Next.js project, or you can create a …" at bounding box center [577, 492] width 679 height 24
click at [449, 486] on p "In this tutorial you can use any existing Next.js project, or you can create a …" at bounding box center [577, 492] width 679 height 24
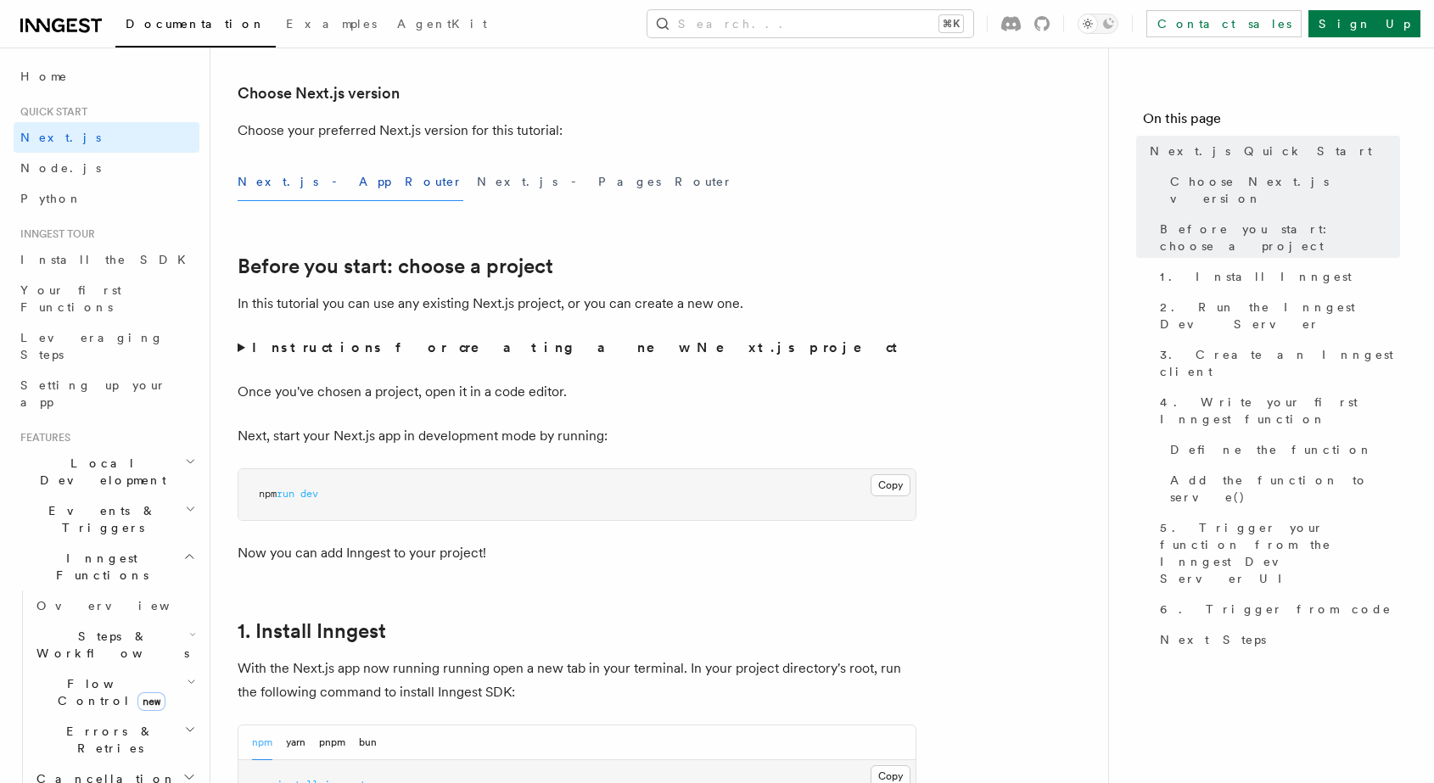
scroll to position [399, 0]
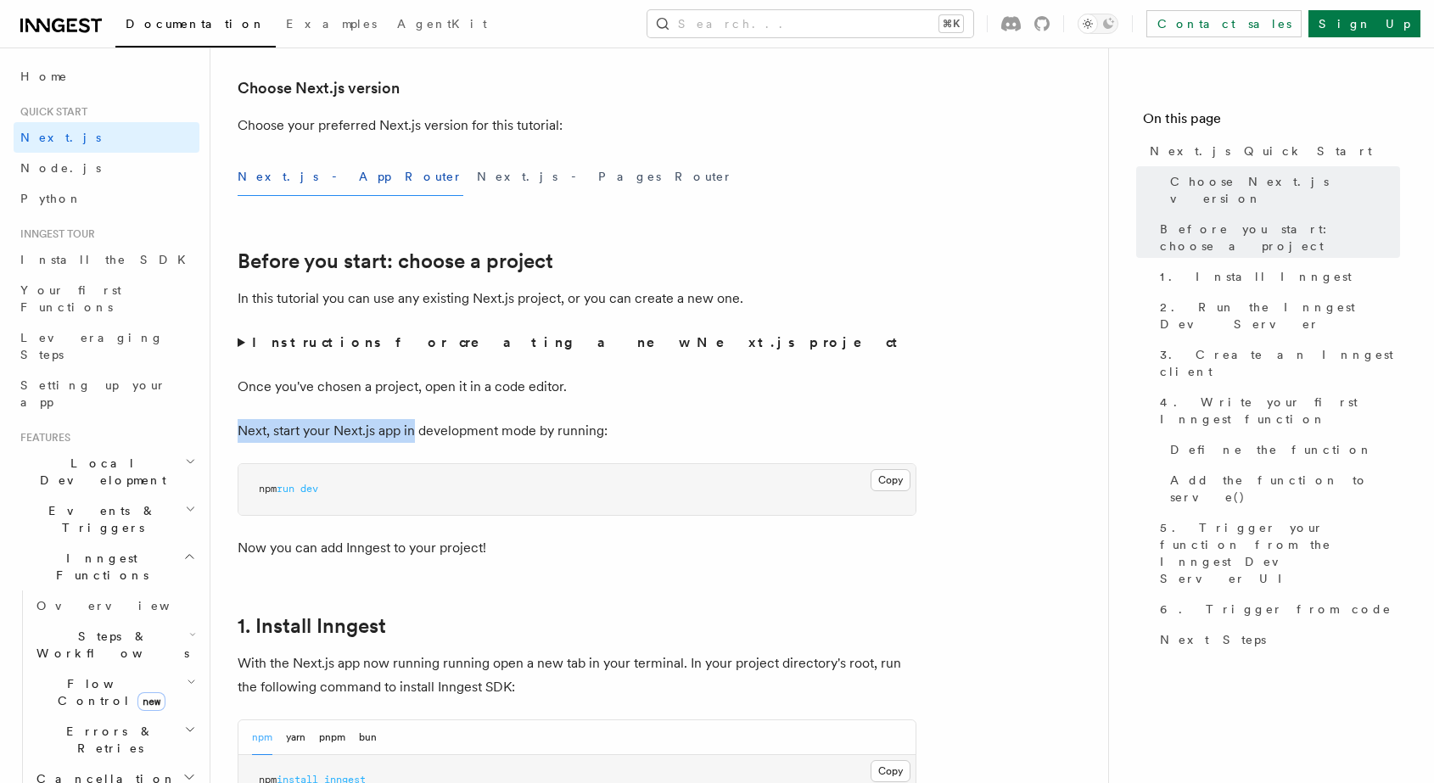
drag, startPoint x: 233, startPoint y: 428, endPoint x: 417, endPoint y: 438, distance: 183.5
click at [417, 438] on p "Next, start your Next.js app in development mode by running:" at bounding box center [577, 431] width 679 height 24
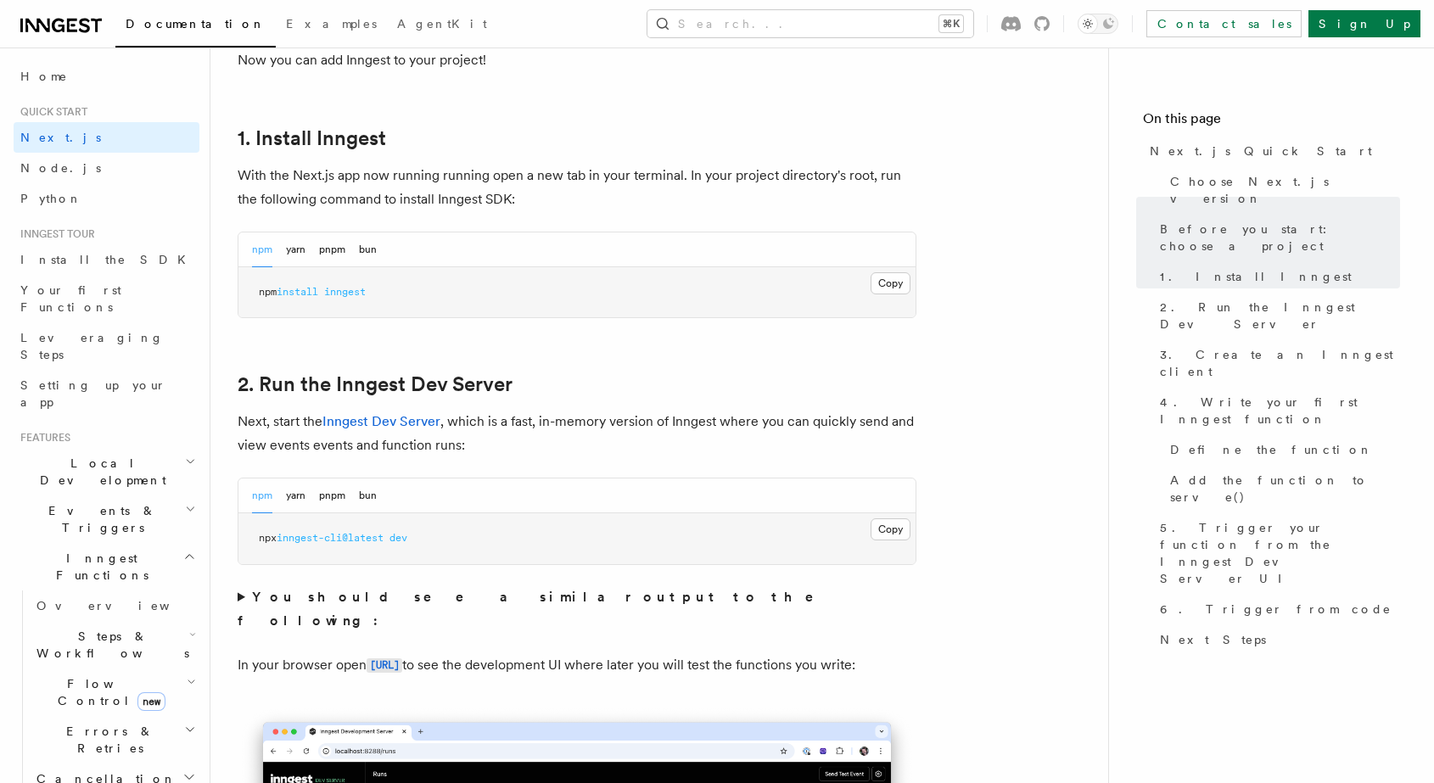
scroll to position [889, 0]
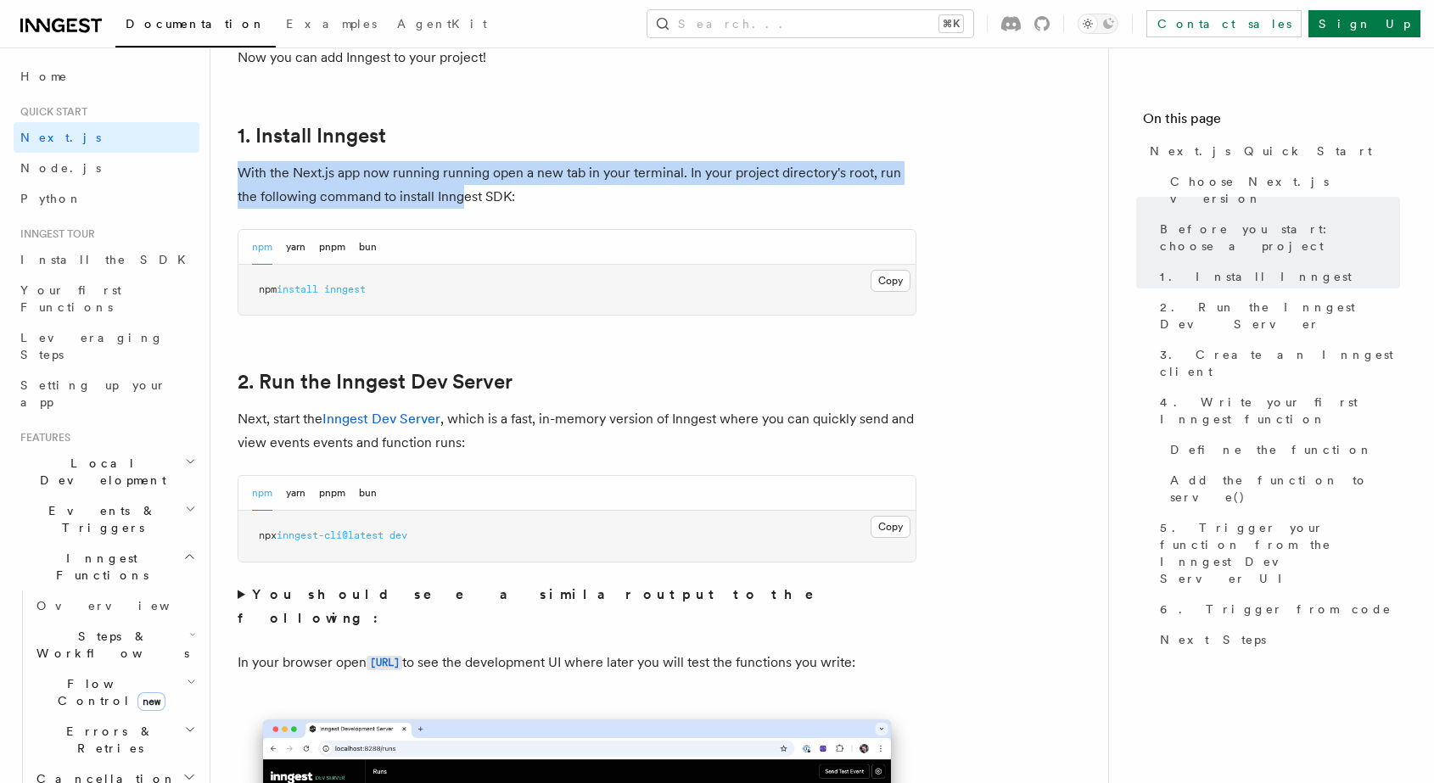
drag, startPoint x: 238, startPoint y: 182, endPoint x: 465, endPoint y: 197, distance: 227.9
click at [465, 197] on p "With the Next.js app now running running open a new tab in your terminal. In yo…" at bounding box center [577, 185] width 679 height 48
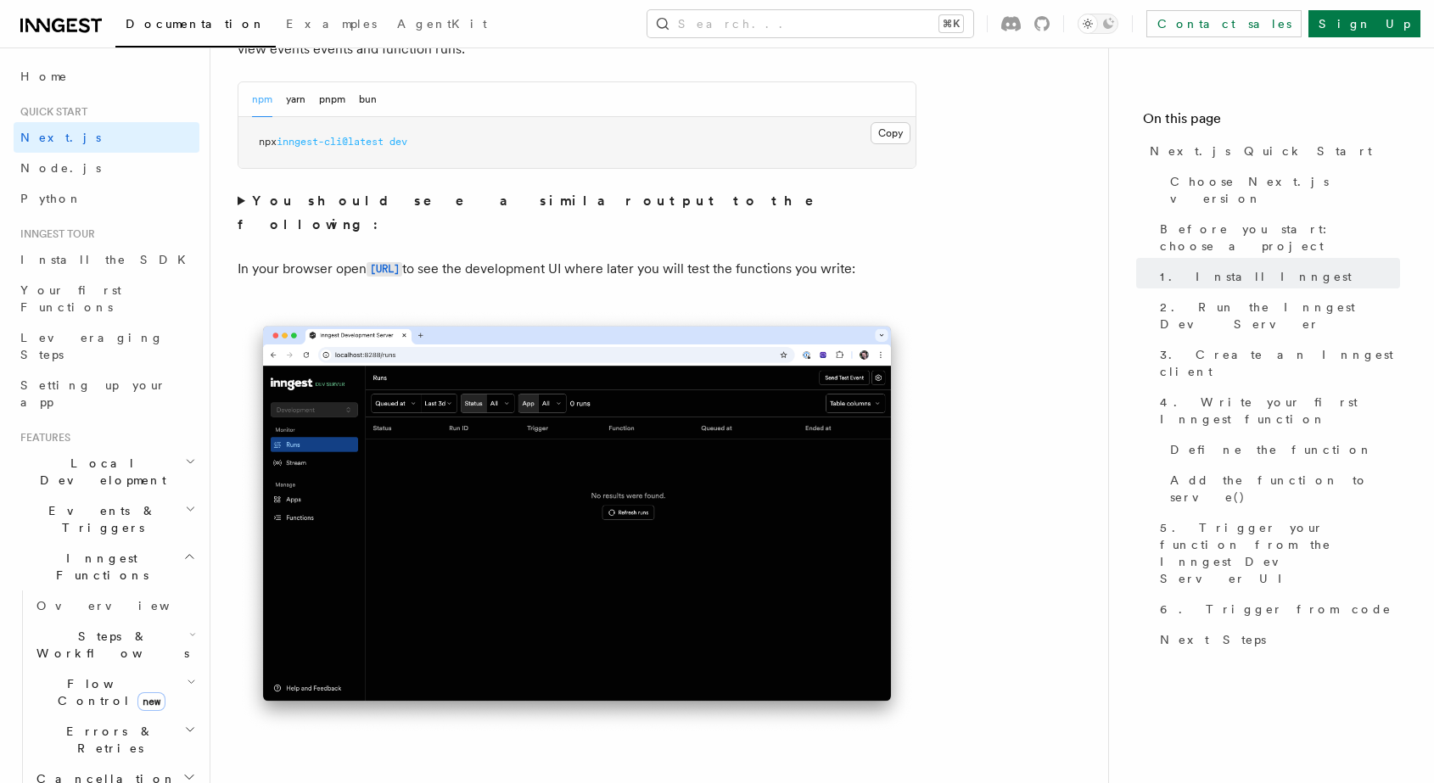
scroll to position [1284, 0]
drag, startPoint x: 276, startPoint y: 143, endPoint x: 359, endPoint y: 143, distance: 83.1
click at [346, 143] on span "npx inngest-cli@latest dev" at bounding box center [333, 141] width 148 height 12
click at [359, 143] on span "inngest-cli@latest" at bounding box center [330, 141] width 107 height 12
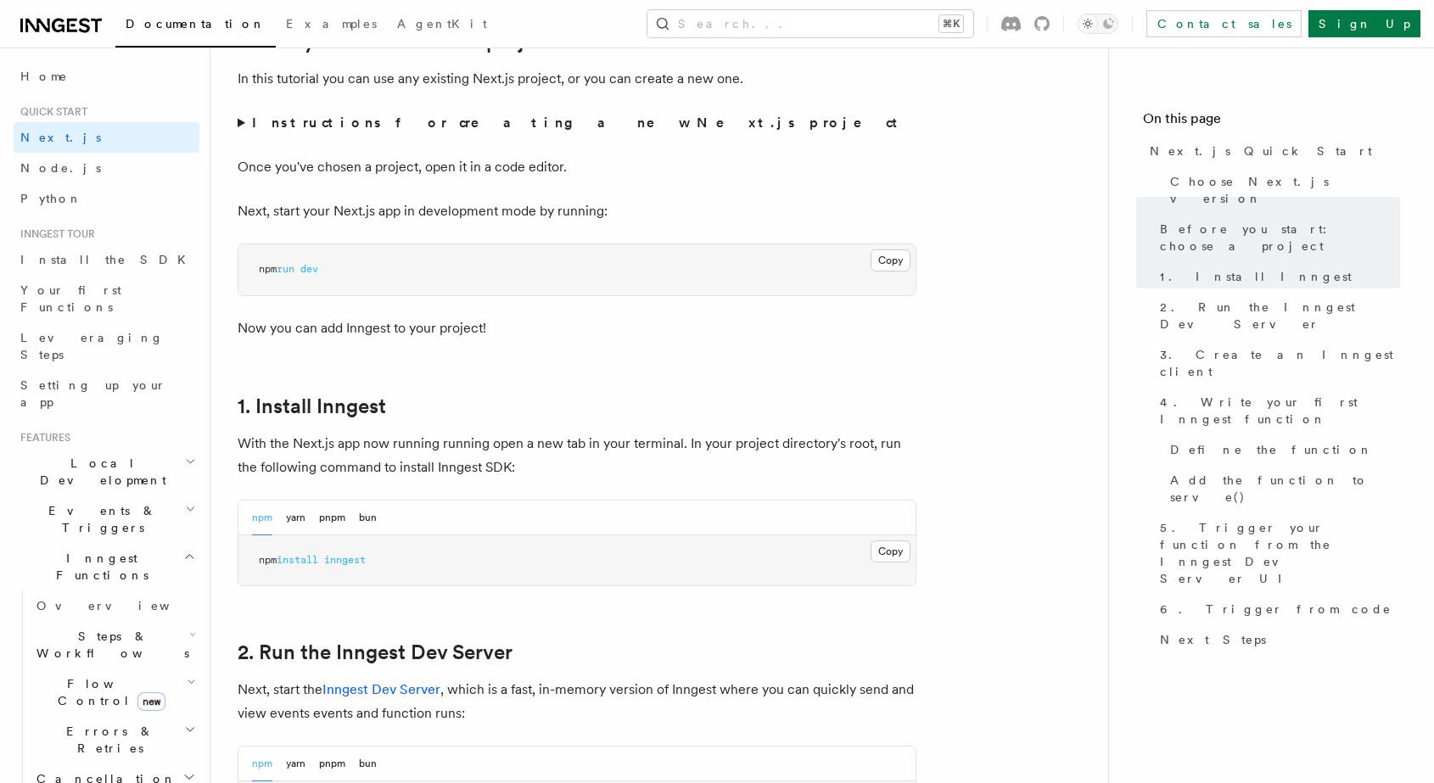
scroll to position [618, 0]
drag, startPoint x: 281, startPoint y: 452, endPoint x: 382, endPoint y: 454, distance: 101.0
click at [374, 454] on p "With the Next.js app now running running open a new tab in your terminal. In yo…" at bounding box center [577, 457] width 679 height 48
click at [382, 454] on p "With the Next.js app now running running open a new tab in your terminal. In yo…" at bounding box center [577, 457] width 679 height 48
click at [421, 448] on p "With the Next.js app now running running open a new tab in your terminal. In yo…" at bounding box center [577, 457] width 679 height 48
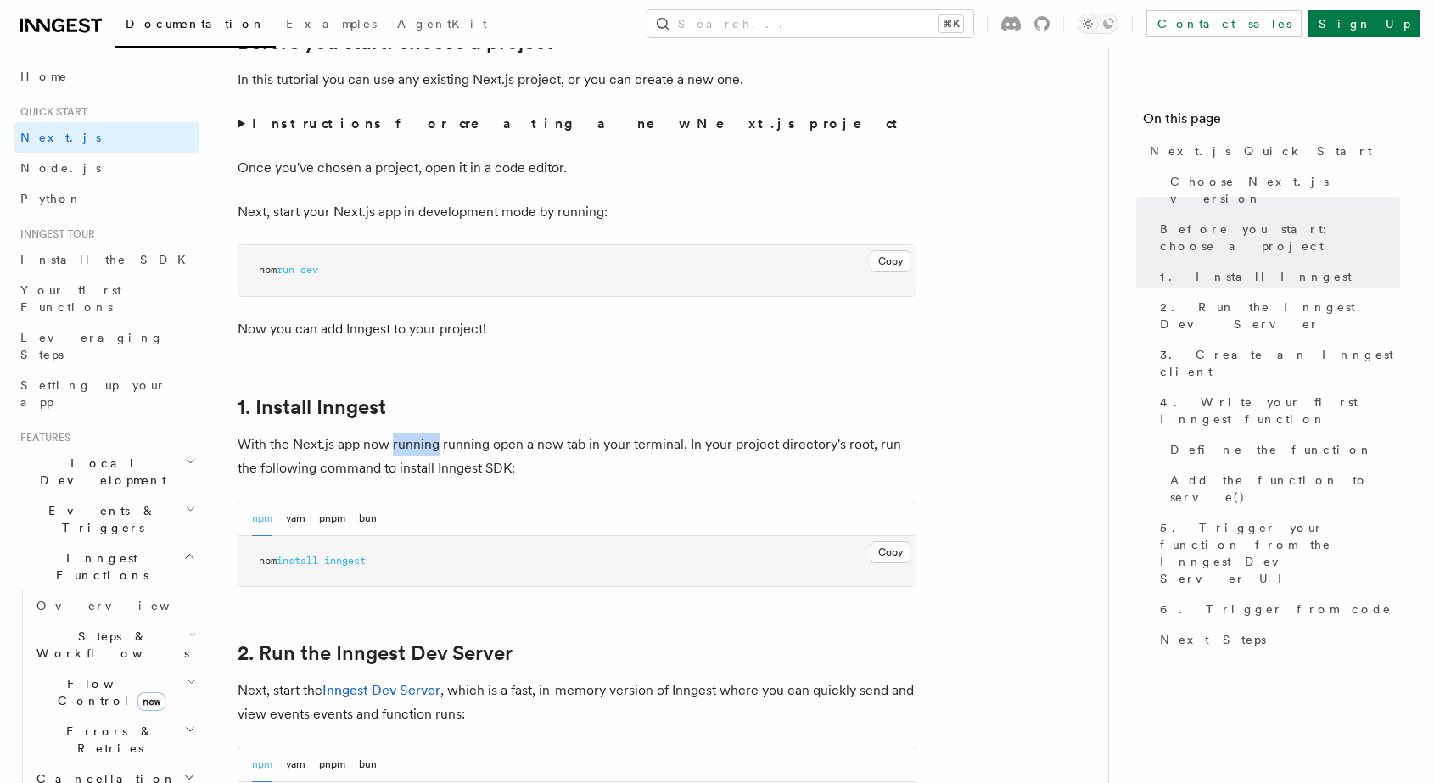
click at [421, 448] on p "With the Next.js app now running running open a new tab in your terminal. In yo…" at bounding box center [577, 457] width 679 height 48
click at [432, 461] on p "With the Next.js app now running running open a new tab in your terminal. In yo…" at bounding box center [577, 457] width 679 height 48
click at [432, 462] on p "With the Next.js app now running running open a new tab in your terminal. In yo…" at bounding box center [577, 457] width 679 height 48
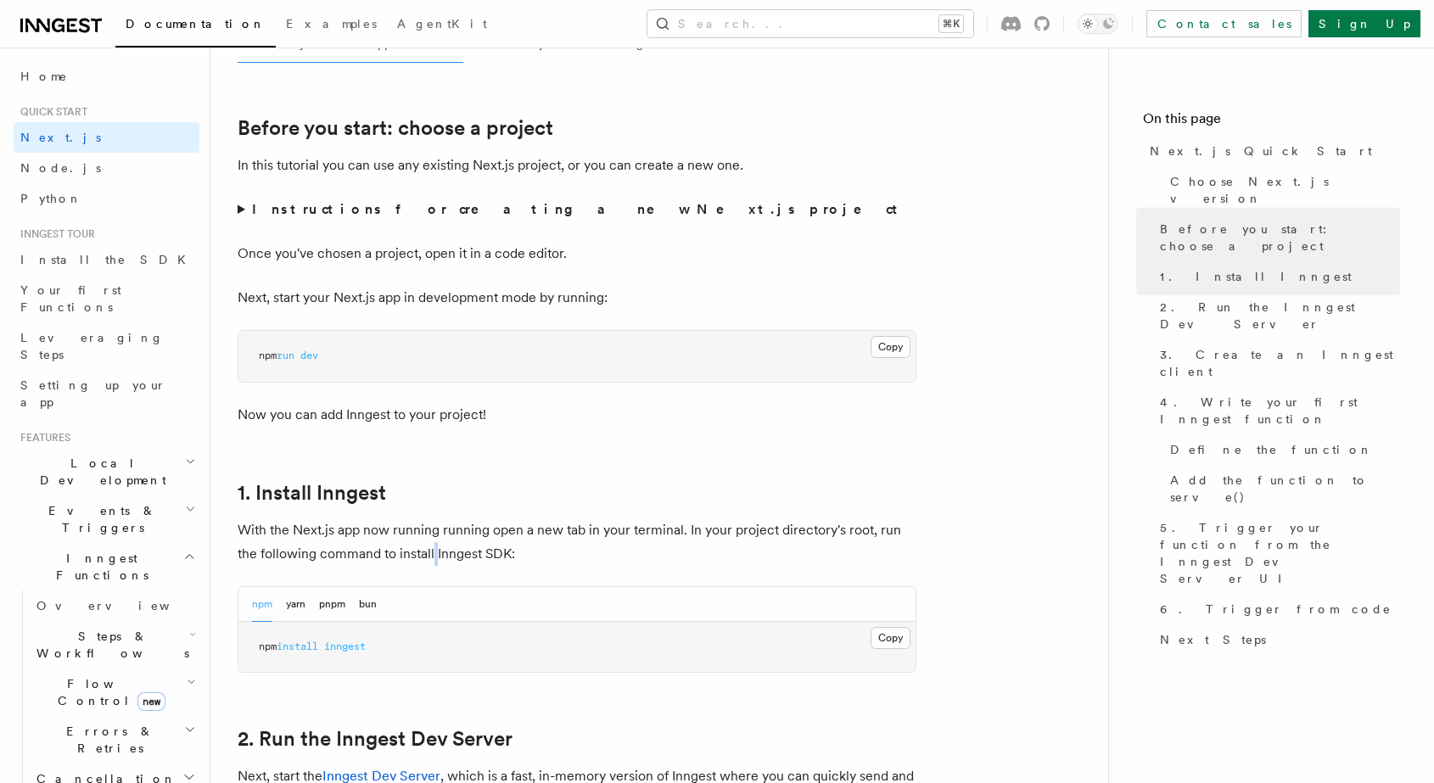
scroll to position [529, 0]
